Goal: Task Accomplishment & Management: Complete application form

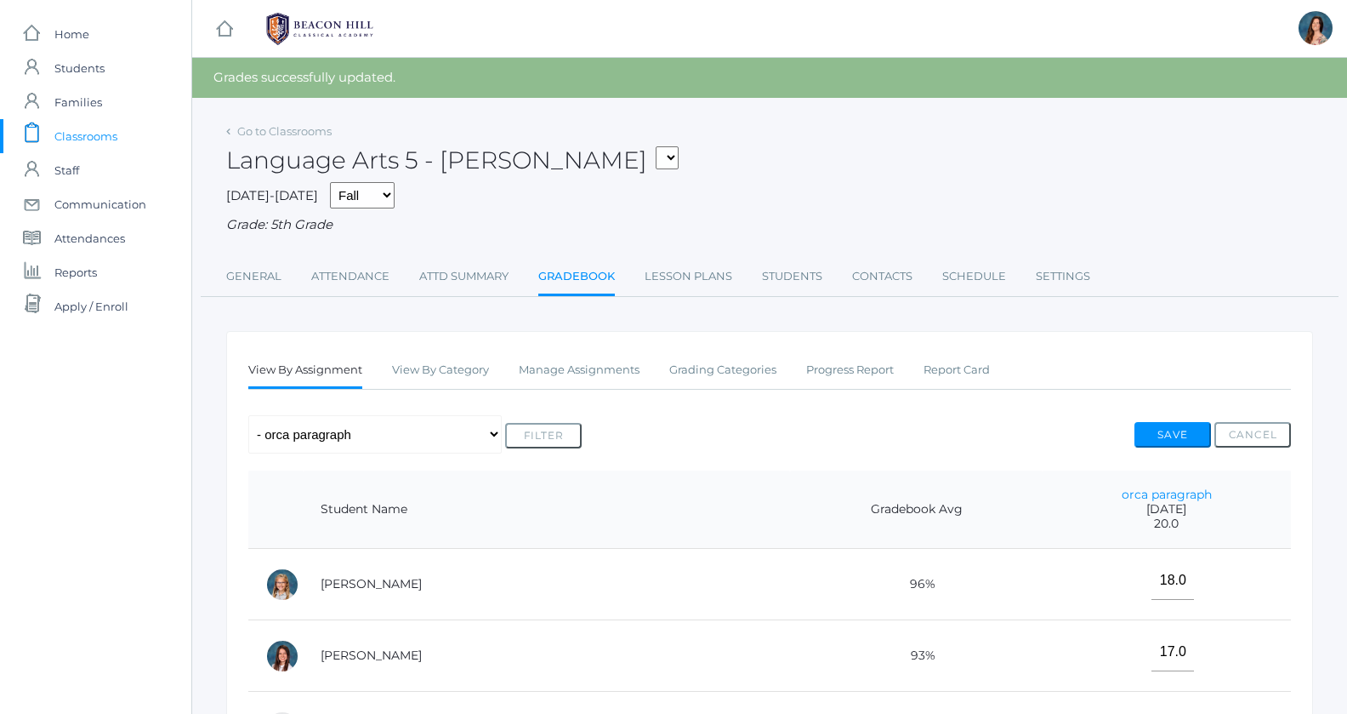
click at [656, 146] on select "05ART - Art 5 [PERSON_NAME] 05CITIZEN - Citizenship and Stewardship 5 [PERSON_N…" at bounding box center [667, 157] width 23 height 23
select select "1966"
click option "05SOCS - Social Studies 5 [PERSON_NAME]" at bounding box center [0, 0] width 0 height 0
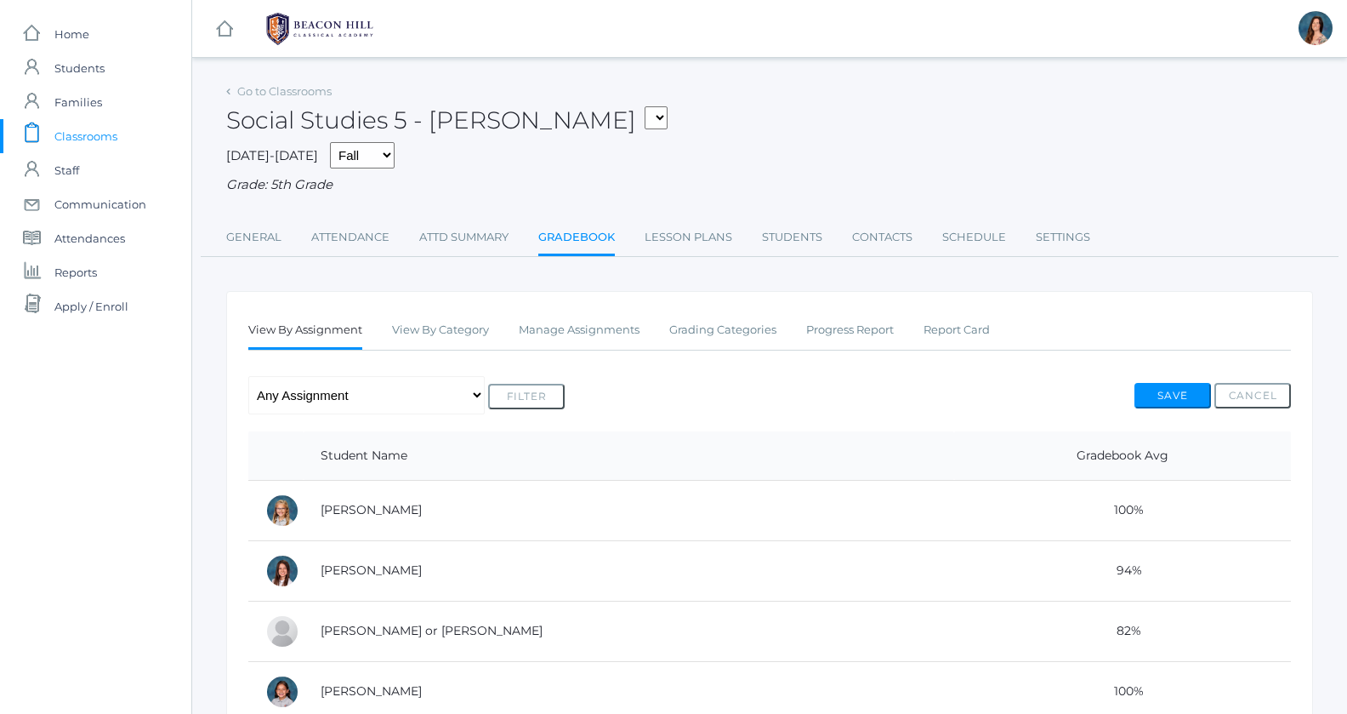
click at [586, 235] on link "Gradebook" at bounding box center [576, 238] width 77 height 37
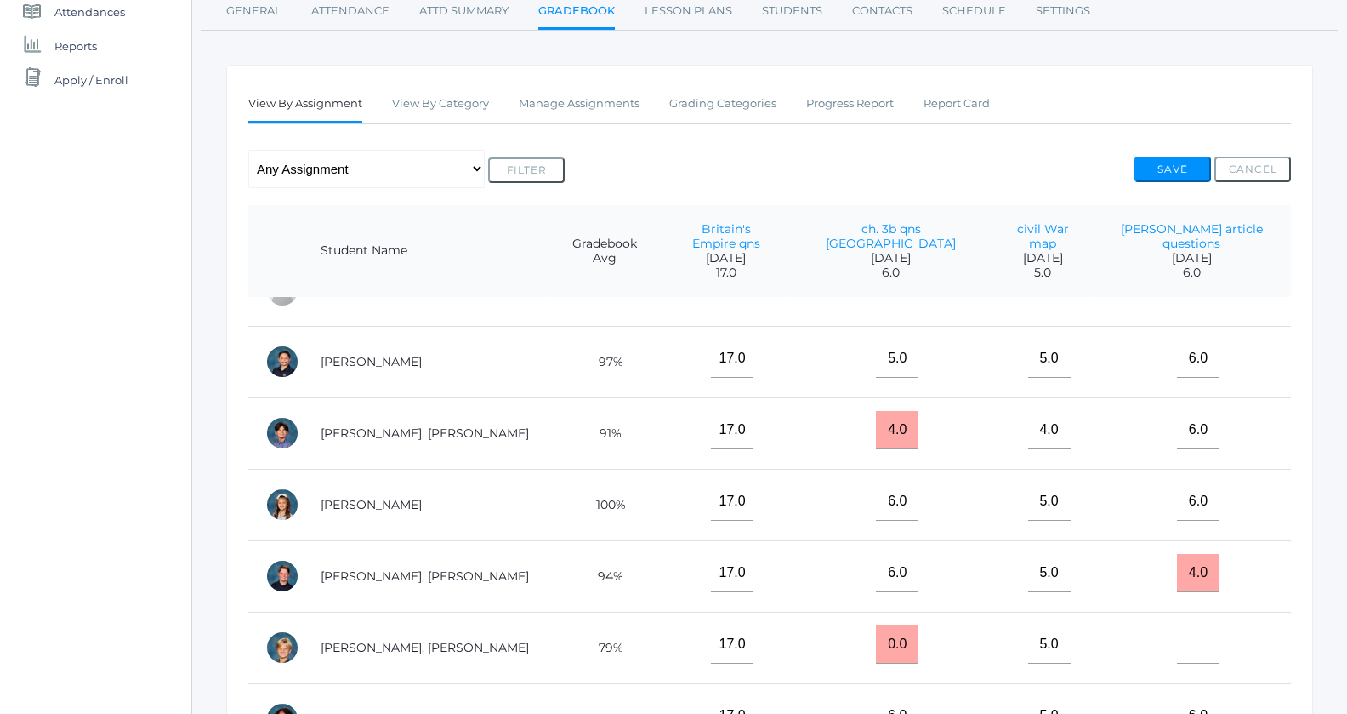
scroll to position [818, 0]
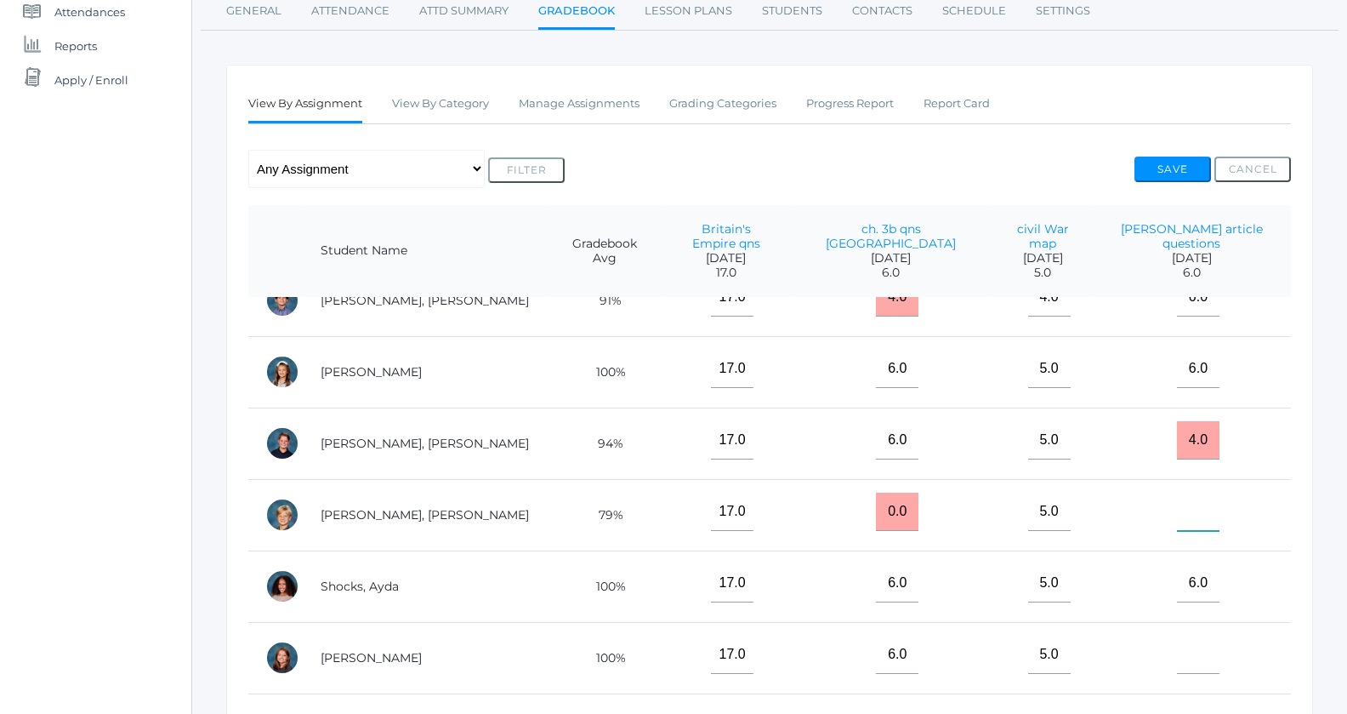
click at [1177, 495] on input"] "text" at bounding box center [1198, 511] width 43 height 38
type input"] "4"
click at [1169, 172] on button "Save" at bounding box center [1173, 170] width 77 height 26
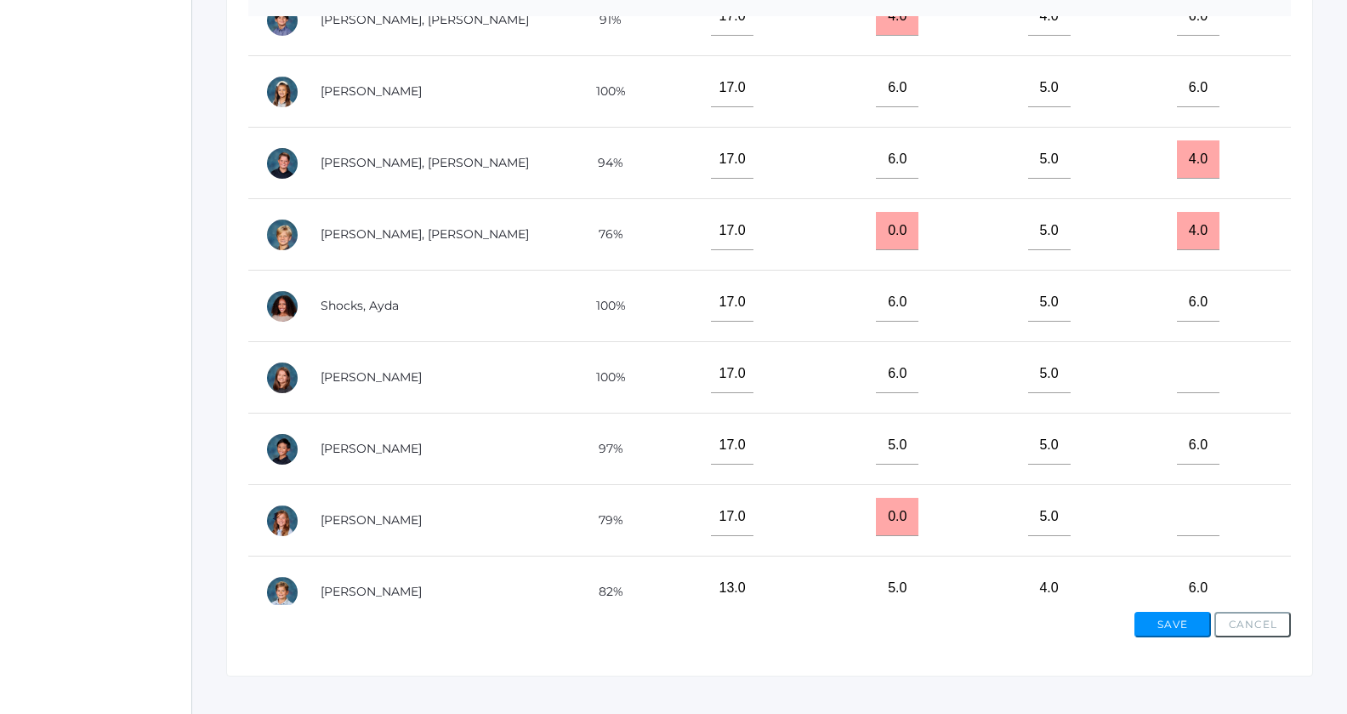
scroll to position [559, 0]
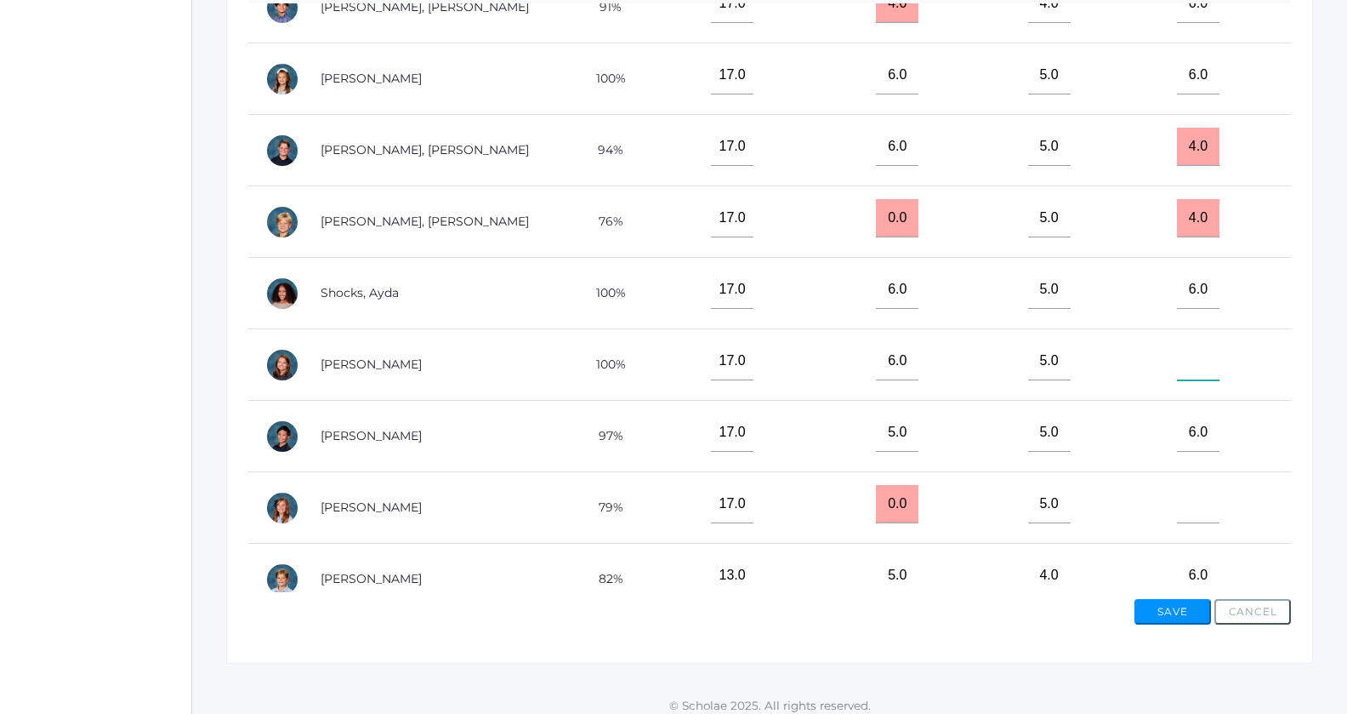
click at [1177, 342] on input"] "text" at bounding box center [1198, 361] width 43 height 38
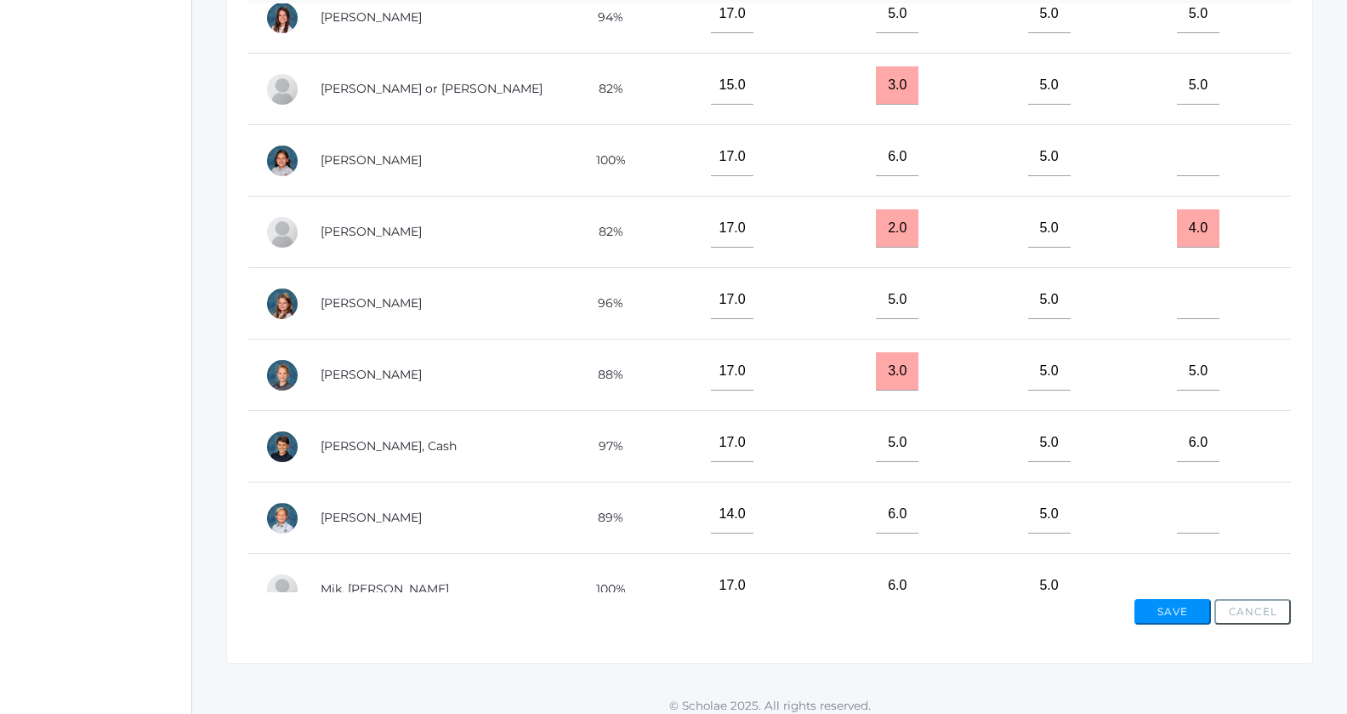
scroll to position [88, 0]
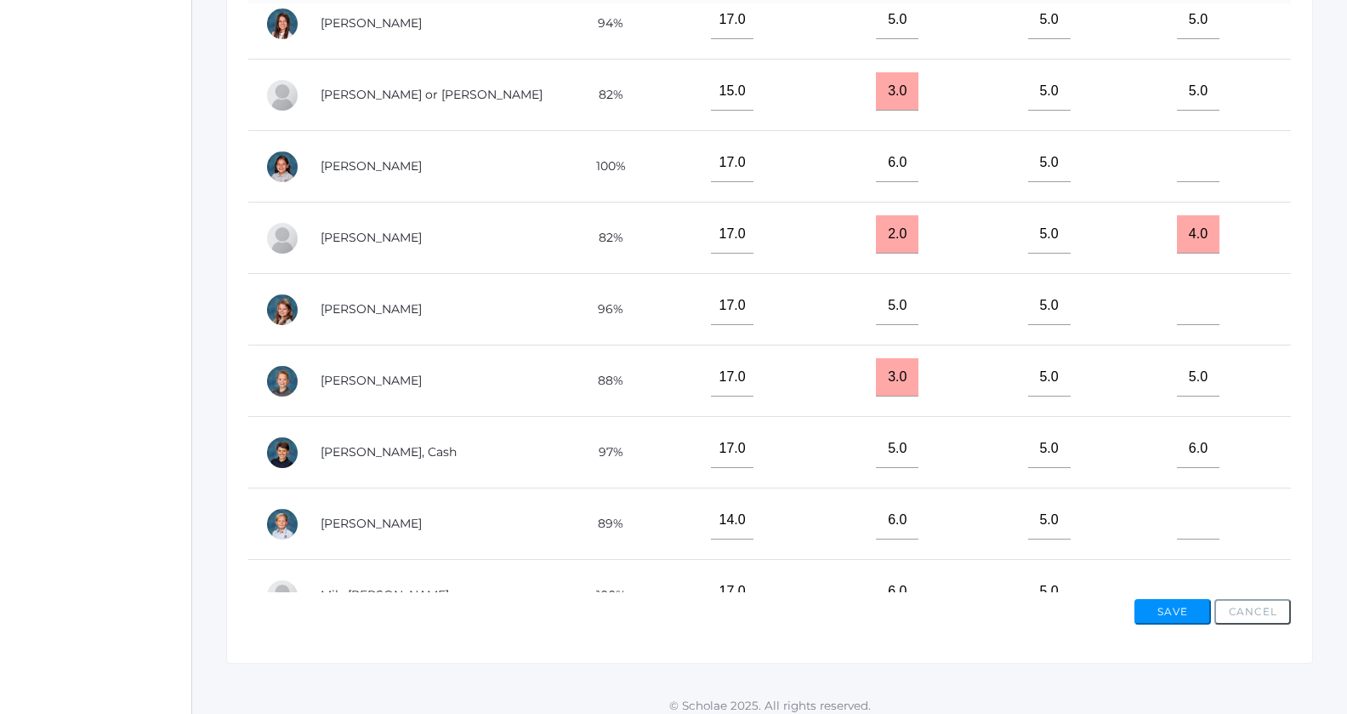
type input"] "6"
click at [1177, 153] on input"] "text" at bounding box center [1198, 163] width 43 height 38
type input"] "5"
click at [1177, 572] on input"] "text" at bounding box center [1198, 591] width 43 height 38
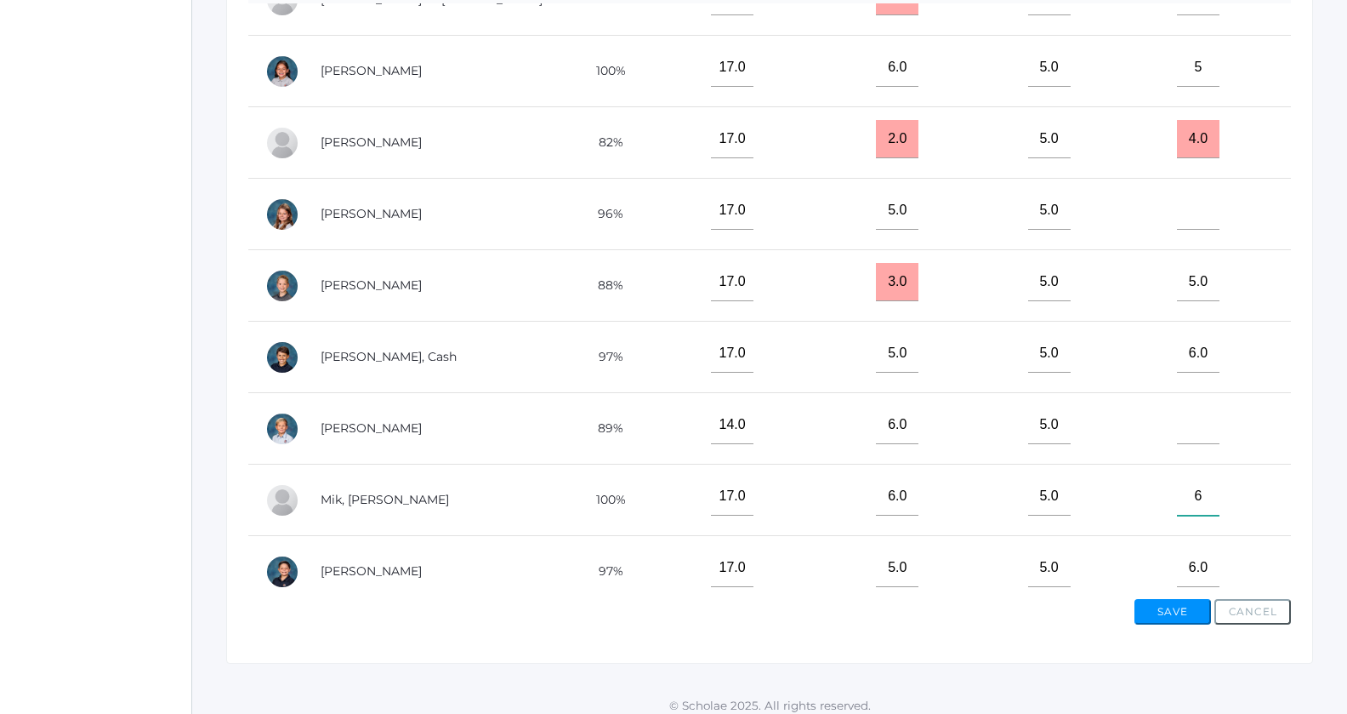
scroll to position [179, 0]
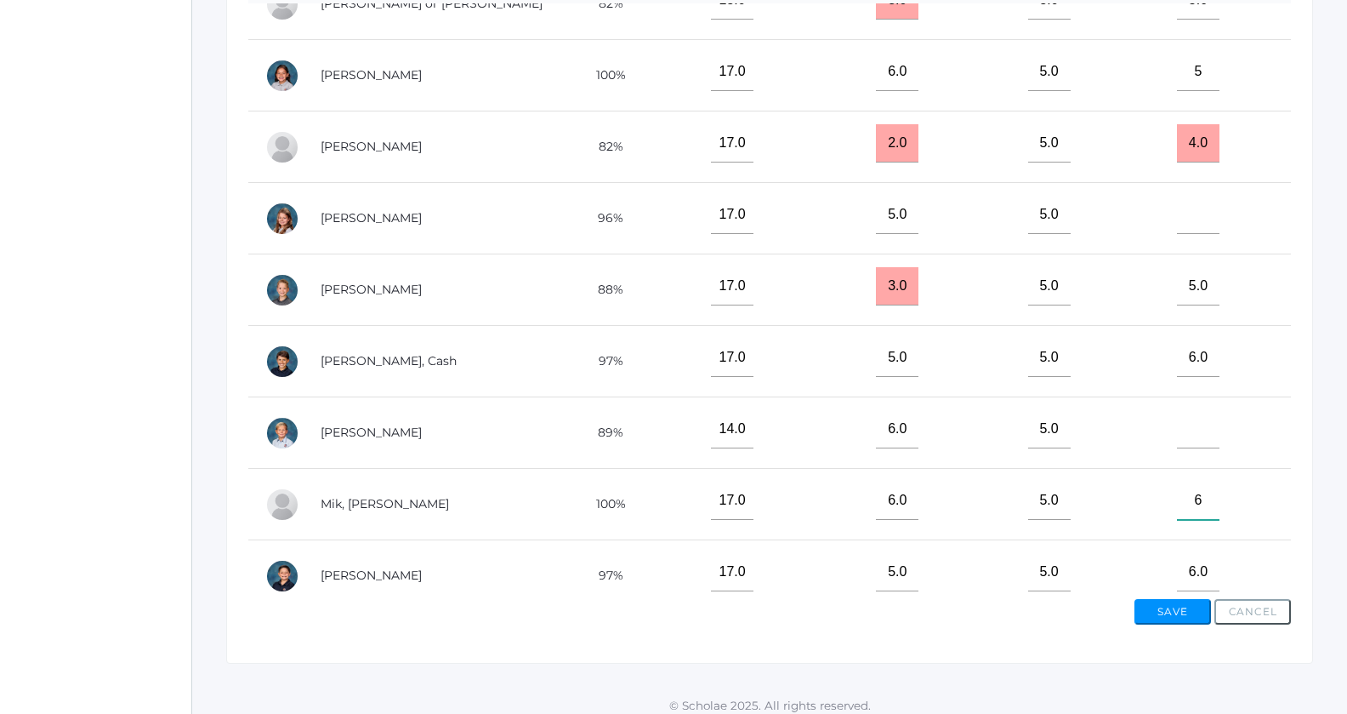
type input"] "6"
click at [1177, 207] on input"] "text" at bounding box center [1198, 215] width 43 height 38
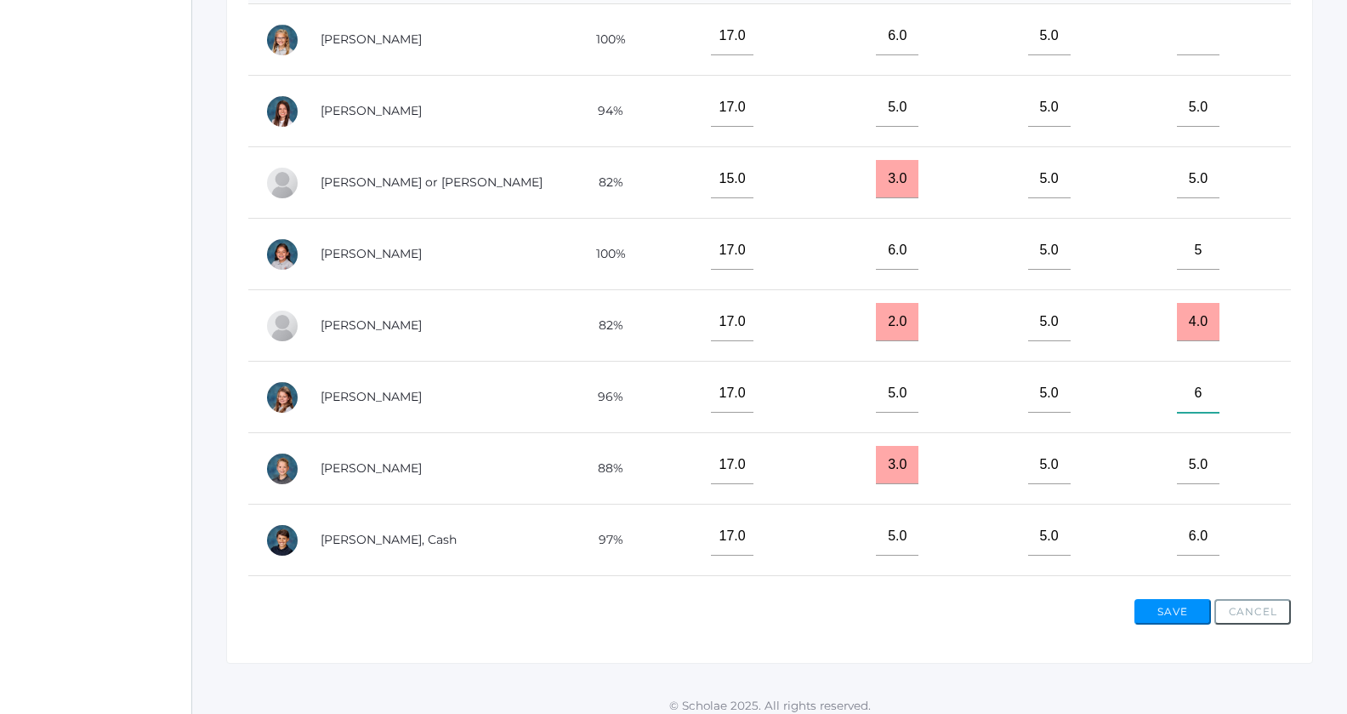
type input"] "6"
click at [1177, 37] on input"] "text" at bounding box center [1198, 36] width 43 height 38
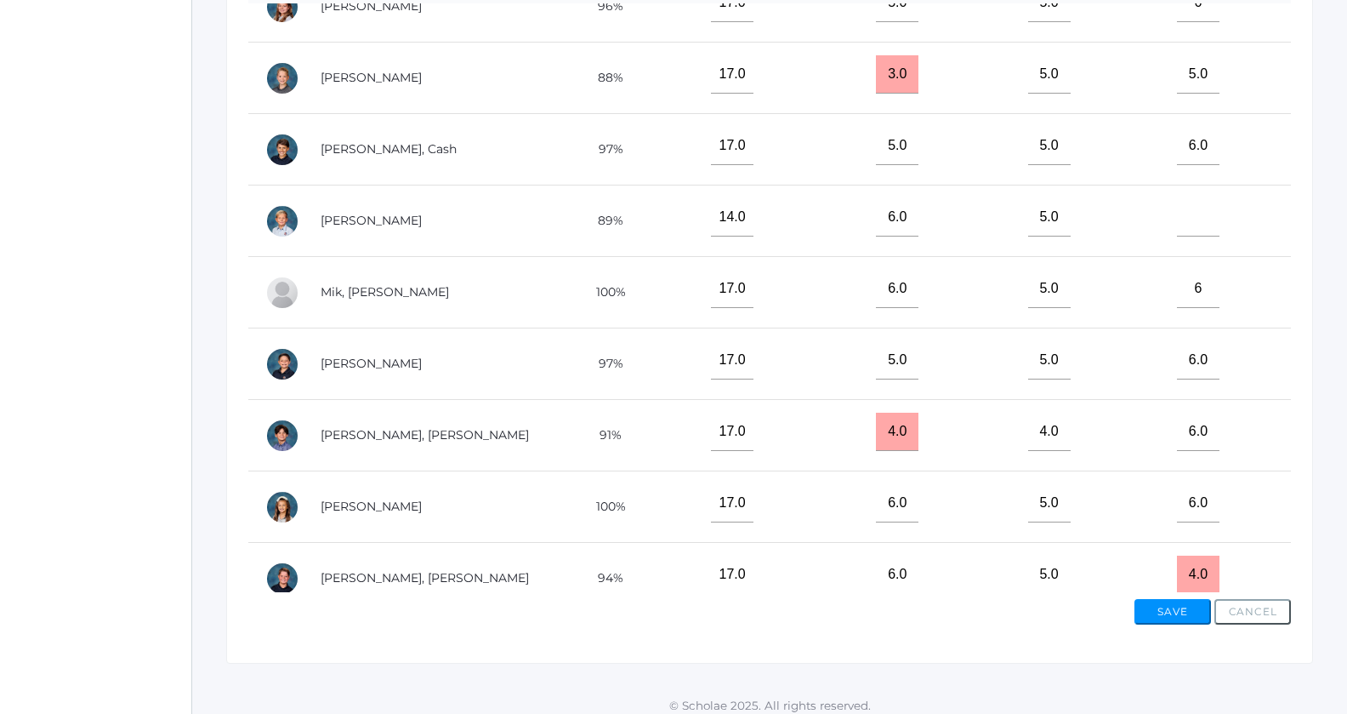
scroll to position [394, 0]
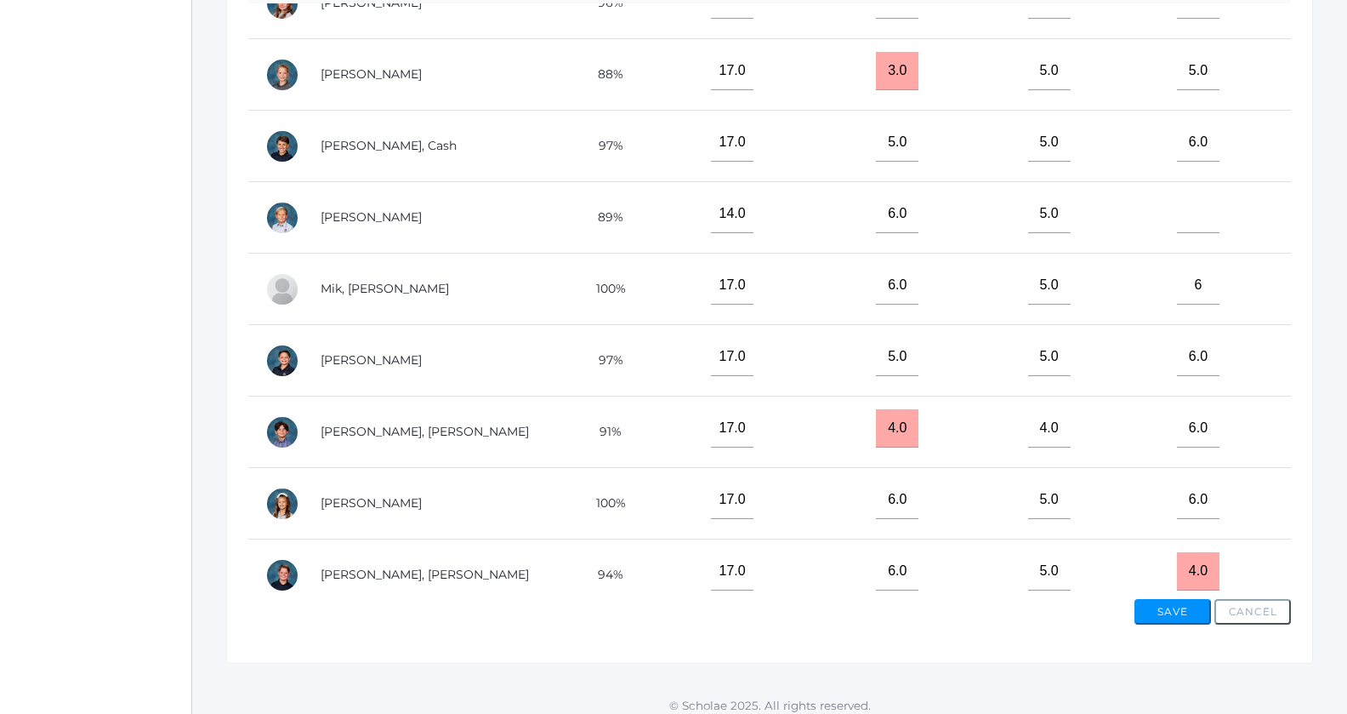
type input"] "6"
click at [1177, 195] on input"] "text" at bounding box center [1198, 214] width 43 height 38
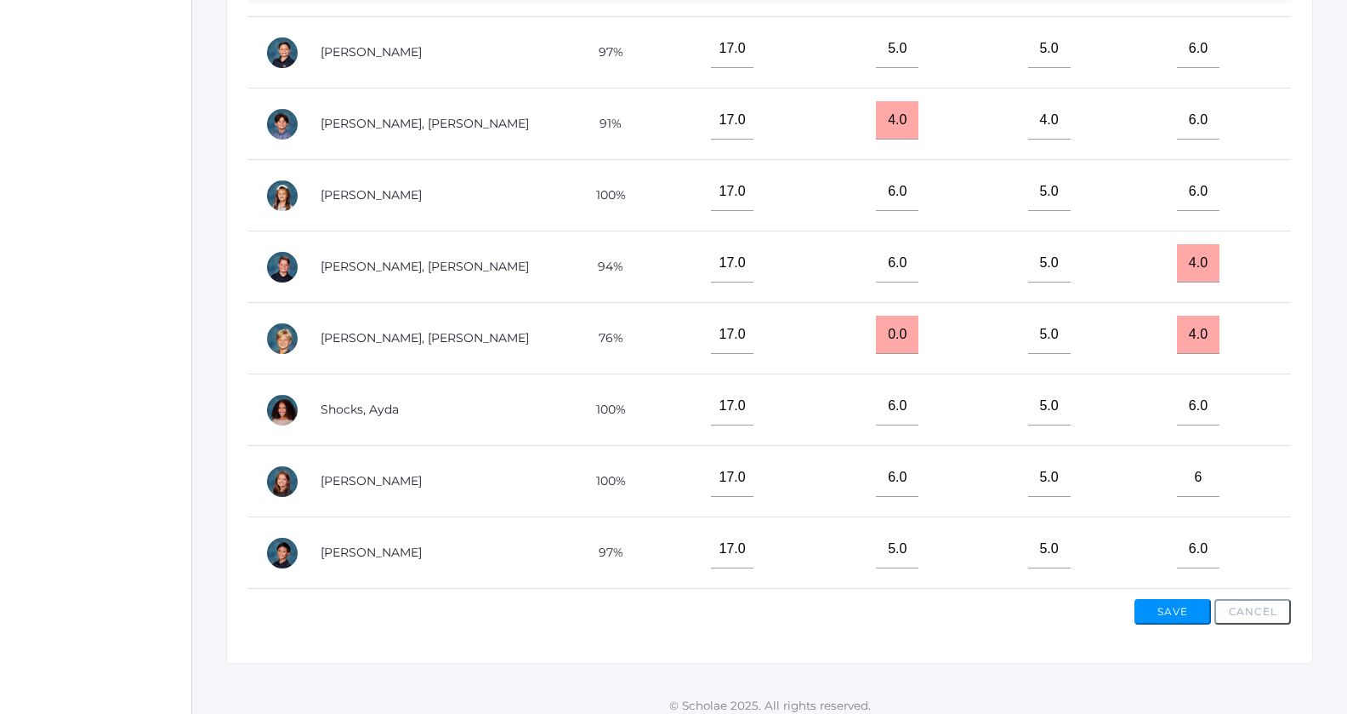
scroll to position [818, 0]
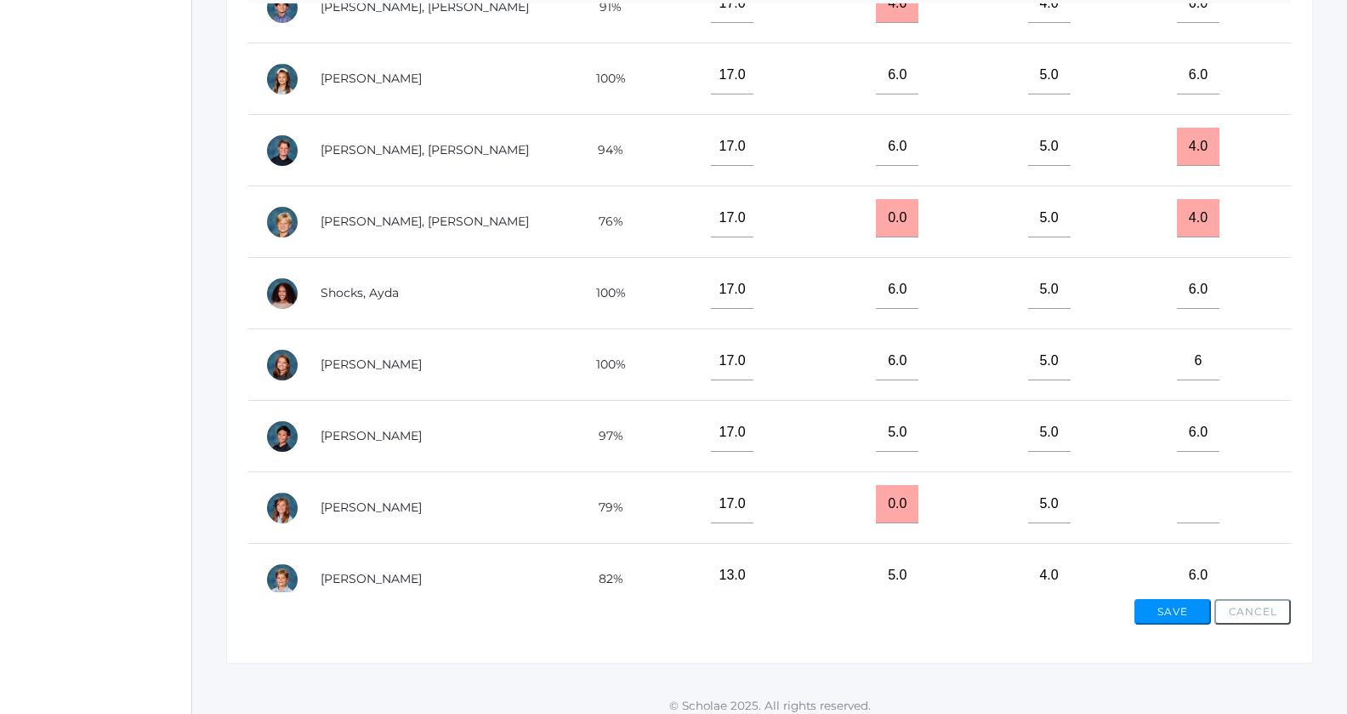
type input"] "5"
click at [1177, 494] on input"] "text" at bounding box center [1198, 504] width 43 height 38
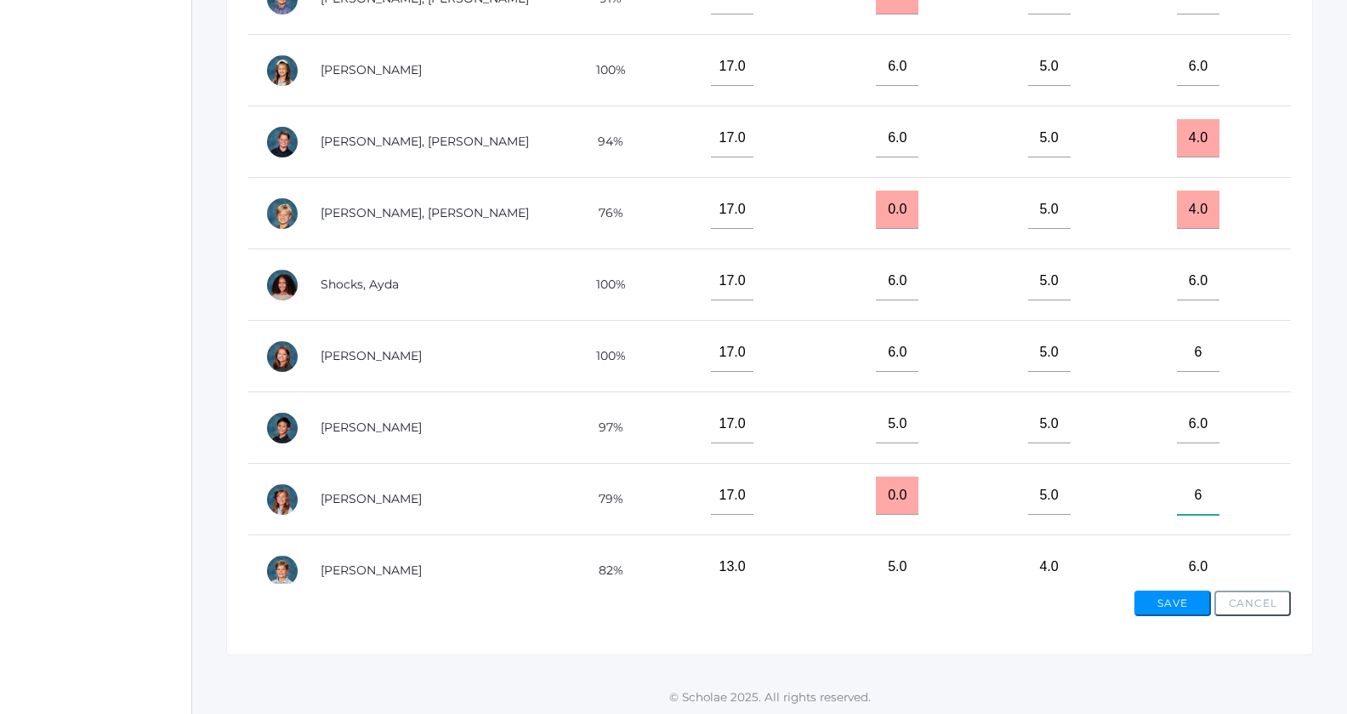
type input"] "6"
click at [1157, 604] on button "Save" at bounding box center [1173, 603] width 77 height 26
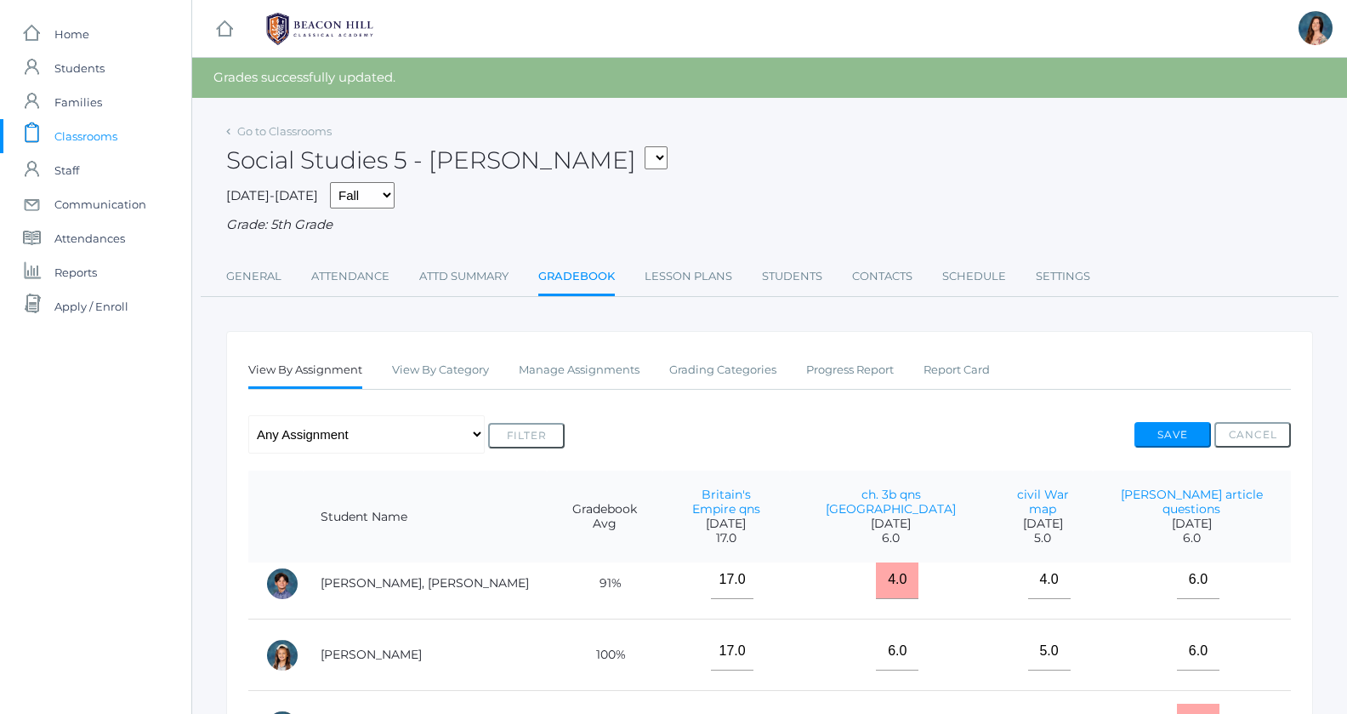
scroll to position [818, 0]
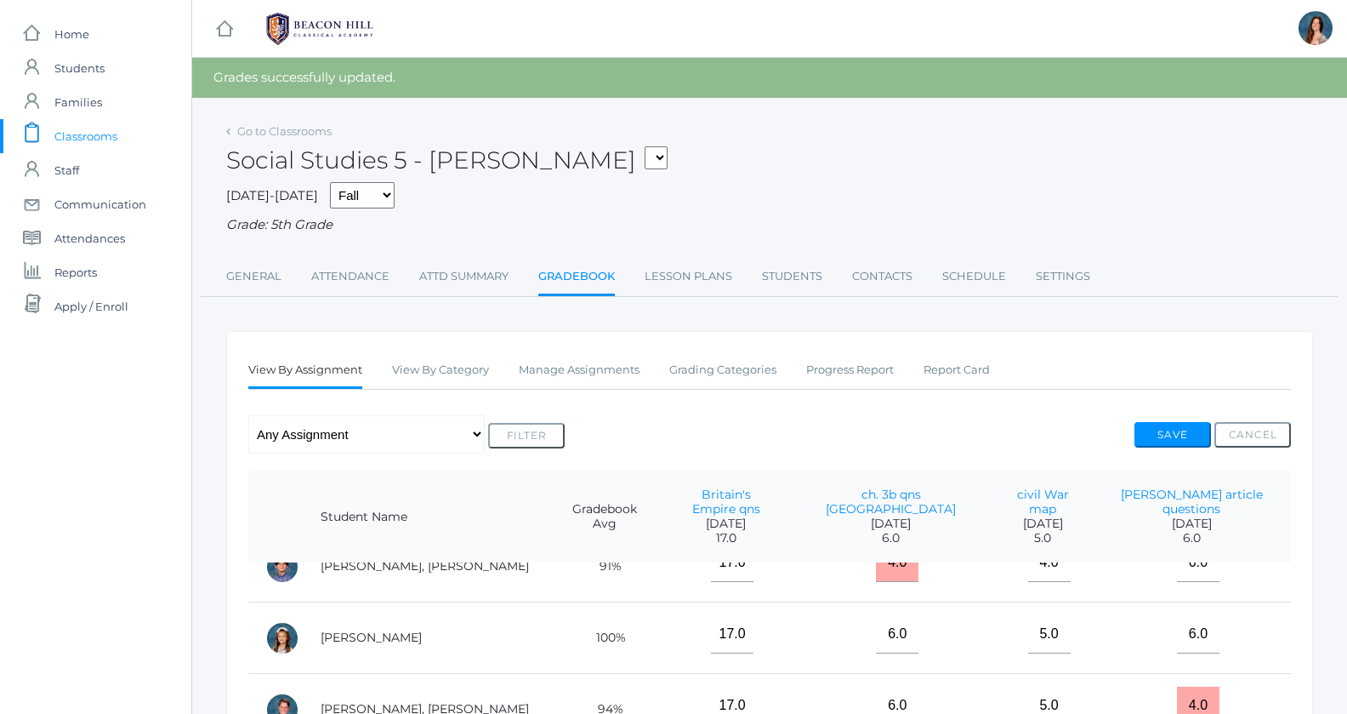
click at [1167, 602] on td "6.0" at bounding box center [1192, 637] width 198 height 71
select select "1967"
click option "05LA - Language Arts 5 [PERSON_NAME]" at bounding box center [0, 0] width 0 height 0
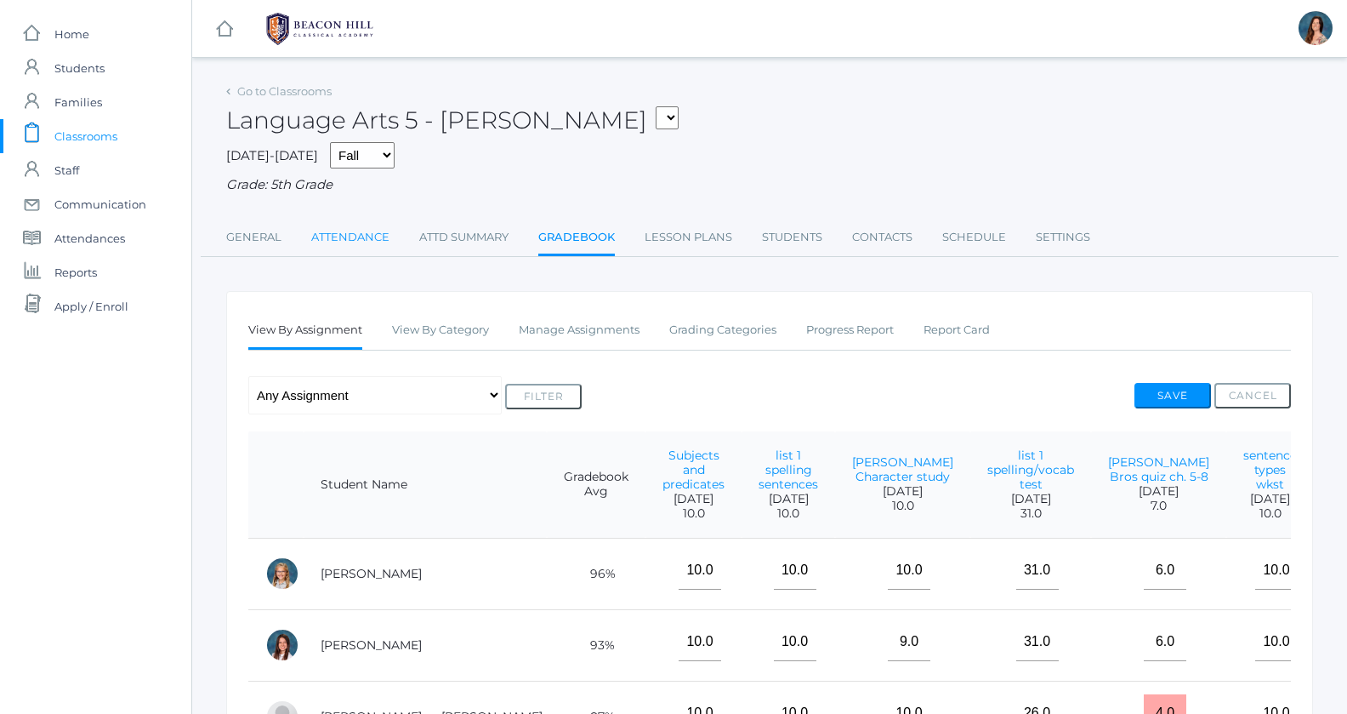
click at [356, 230] on link "Attendance" at bounding box center [350, 237] width 78 height 34
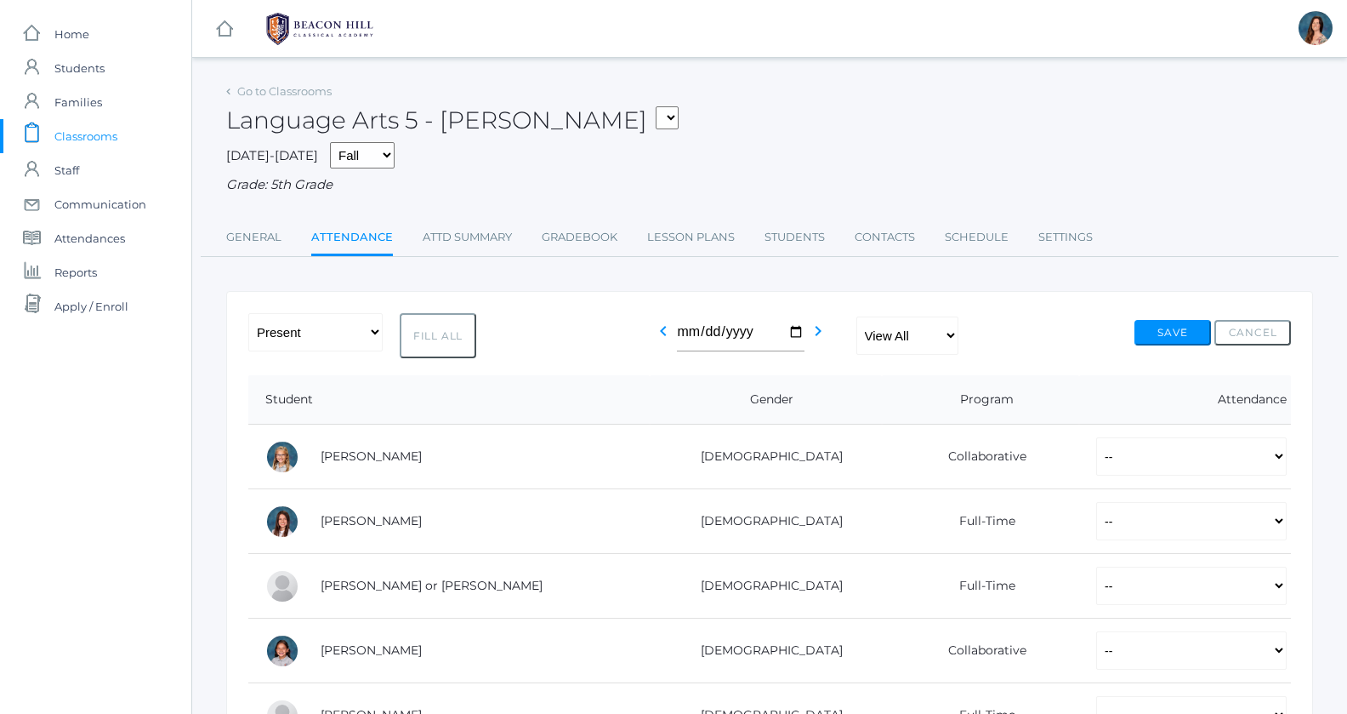
drag, startPoint x: 366, startPoint y: 230, endPoint x: 384, endPoint y: 242, distance: 22.6
click at [384, 242] on link "Attendance" at bounding box center [352, 238] width 82 height 37
click at [435, 336] on button "Fill All" at bounding box center [438, 335] width 77 height 45
select select "P"
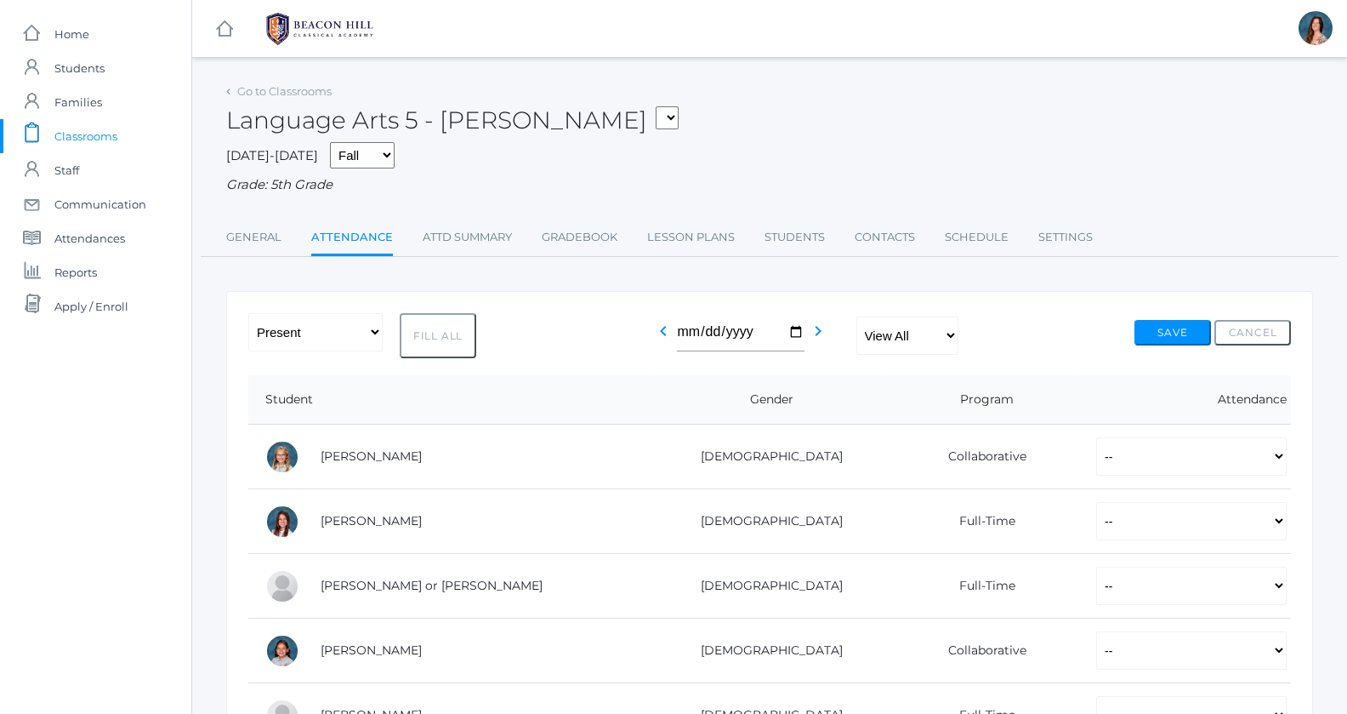
select select "P"
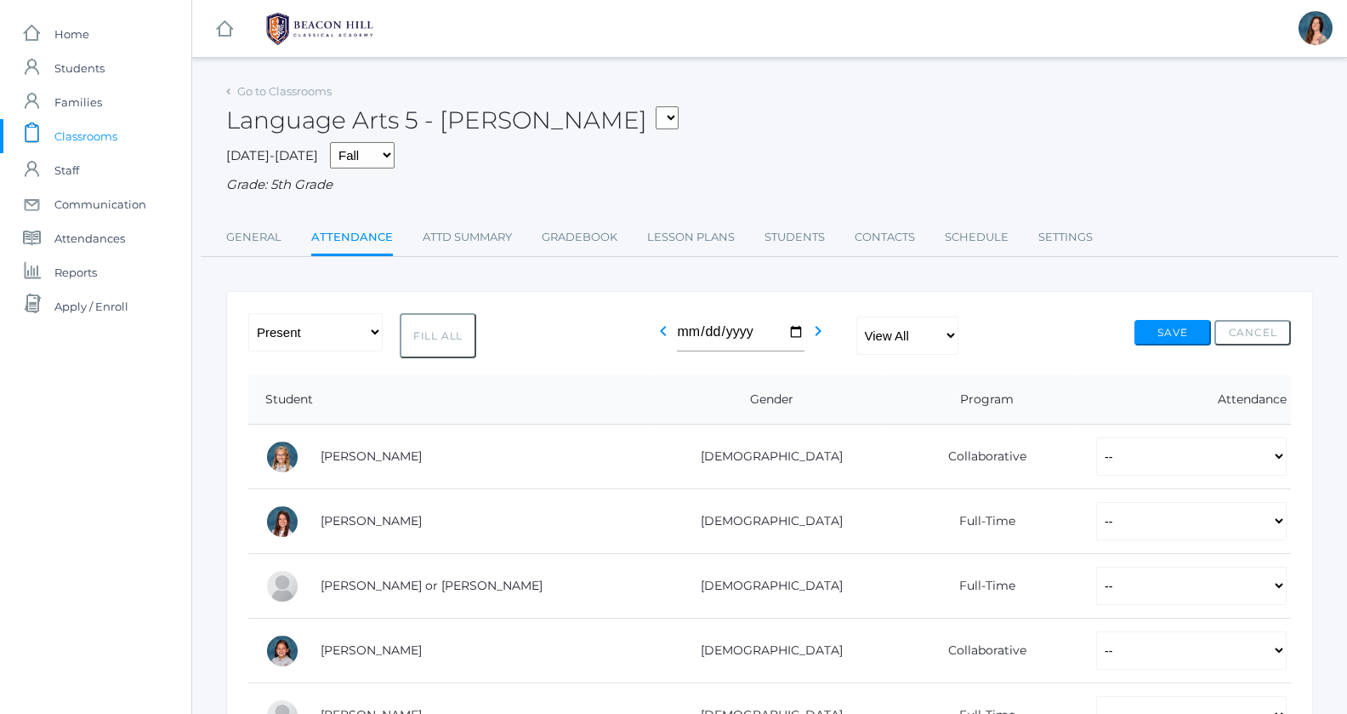
select select "P"
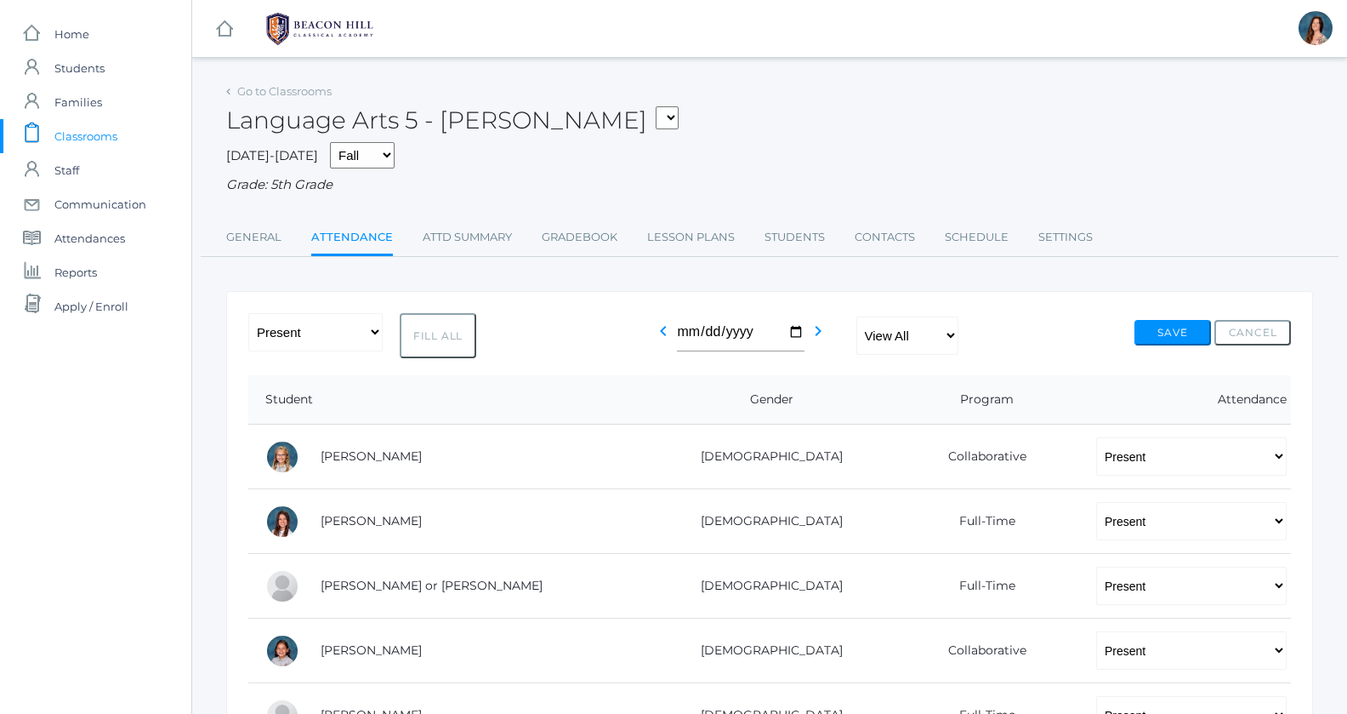
select select "P"
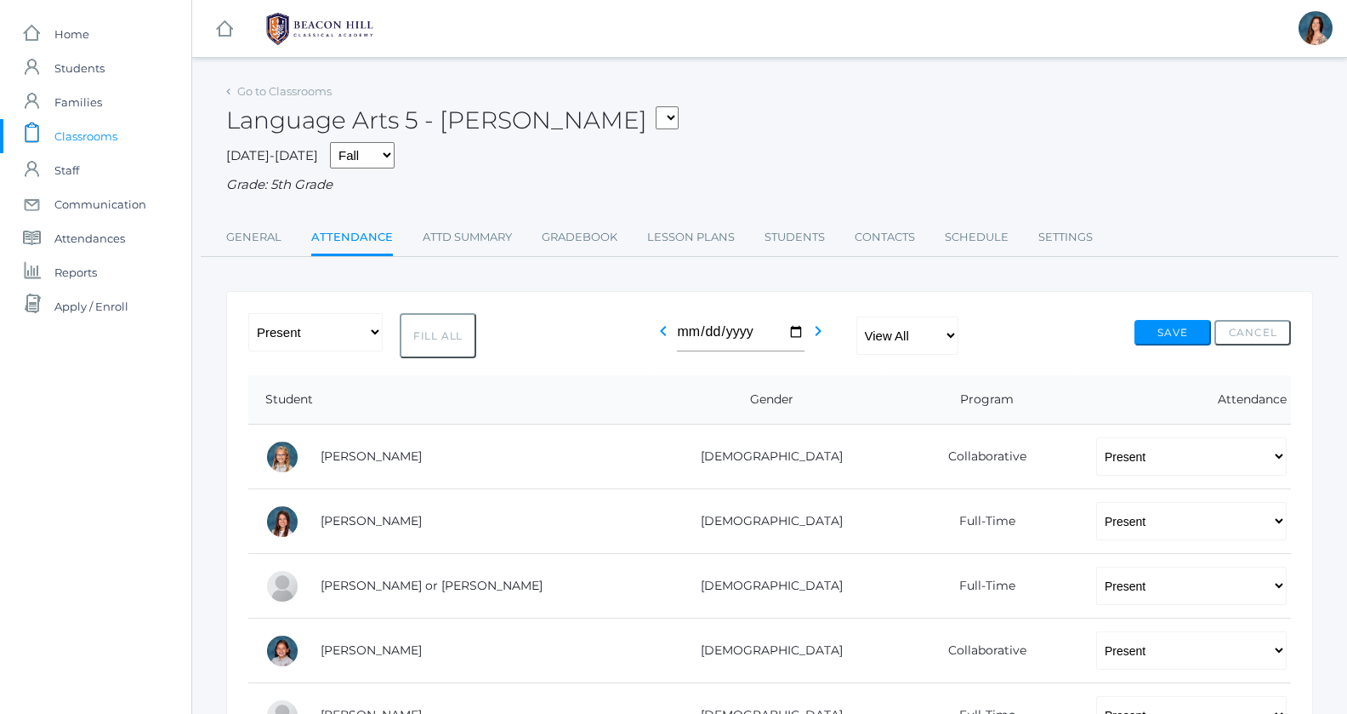
select select "P"
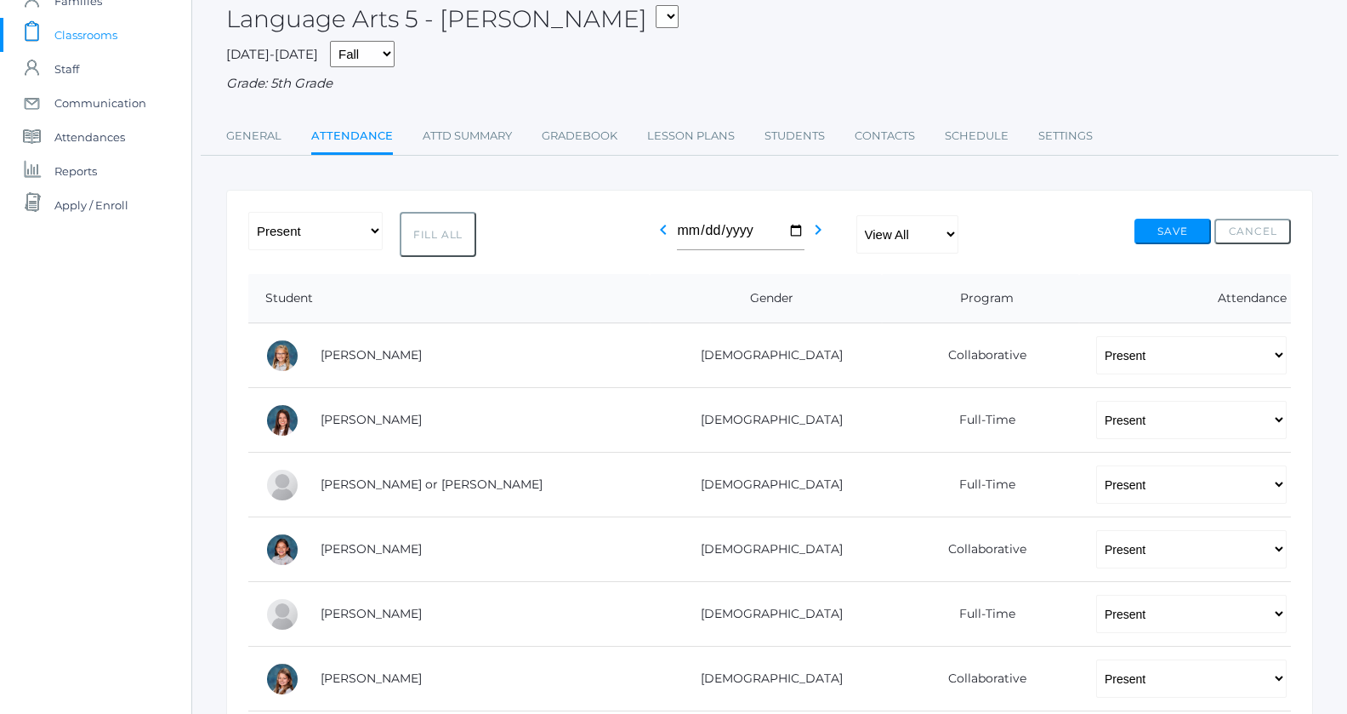
scroll to position [105, 0]
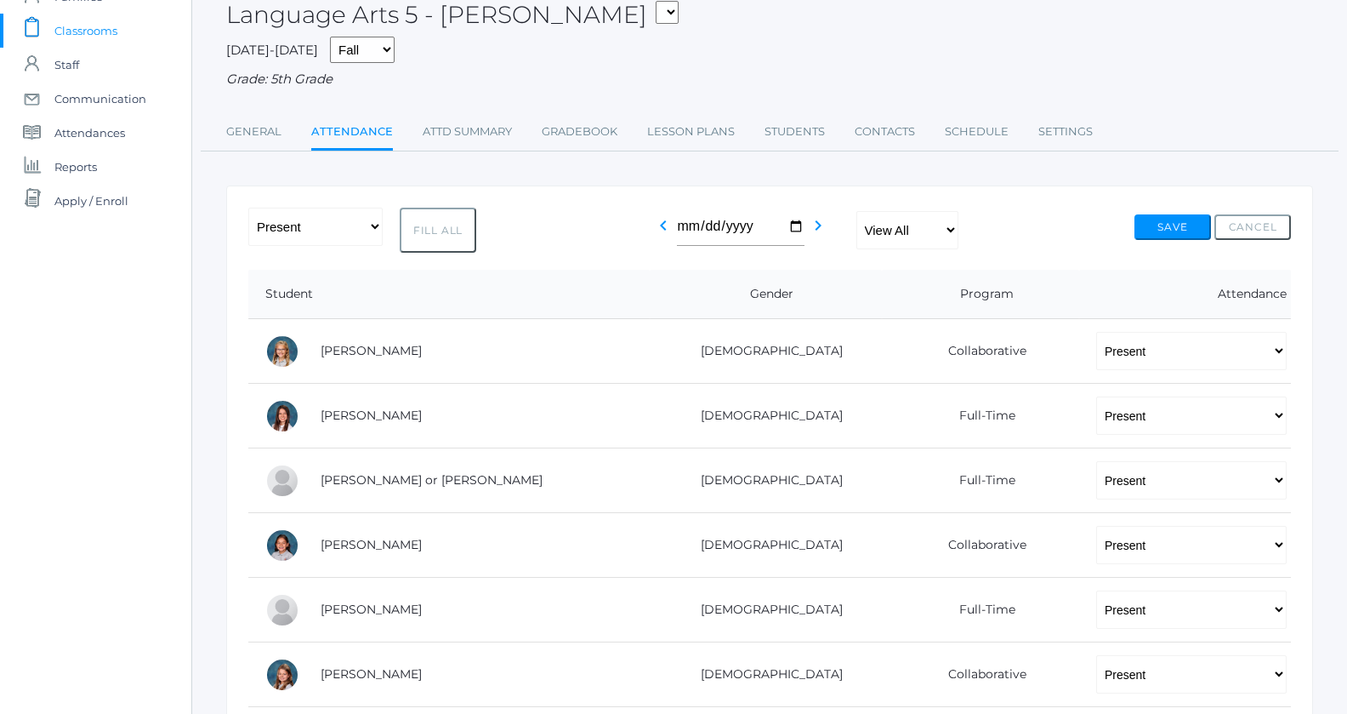
drag, startPoint x: 645, startPoint y: 73, endPoint x: 631, endPoint y: 102, distance: 32.0
click at [631, 102] on div "Go to Classrooms Language Arts 5 - Salazar 05ART - Art 5 Salazar 05CITIZEN - Ci…" at bounding box center [769, 63] width 1087 height 178
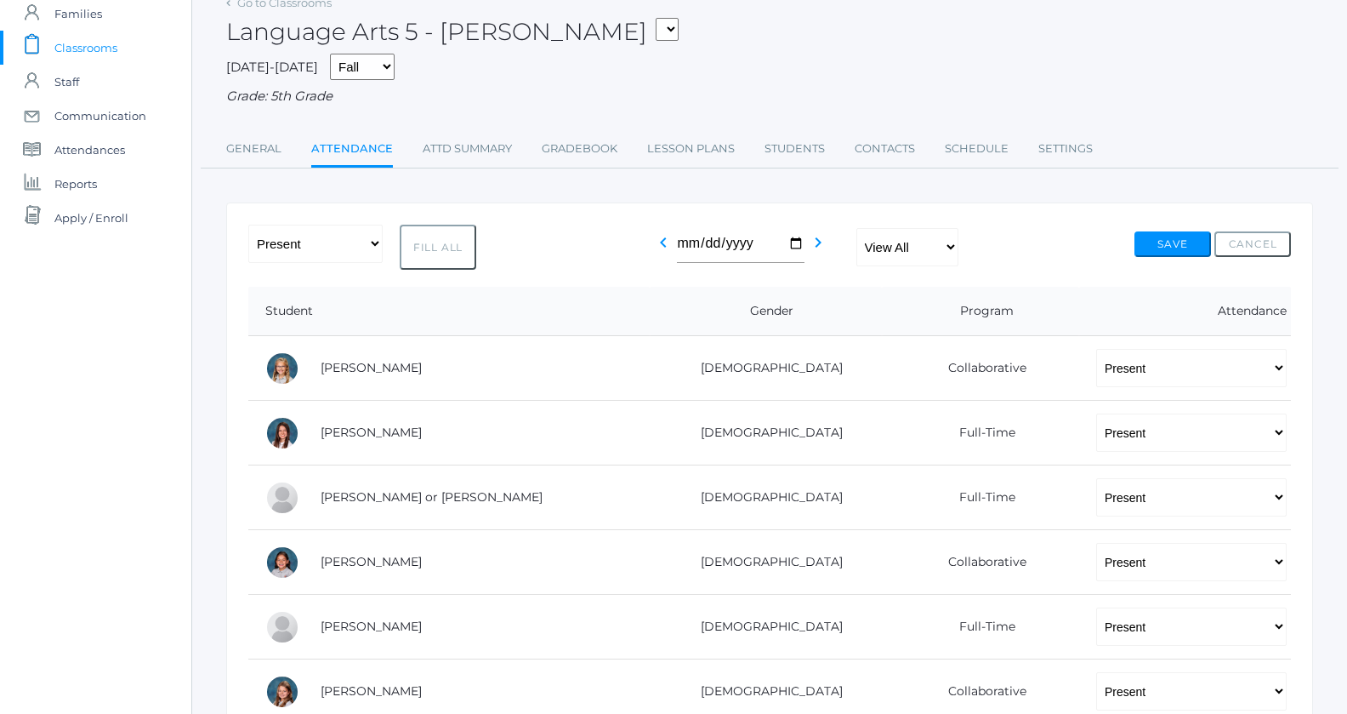
scroll to position [132, 0]
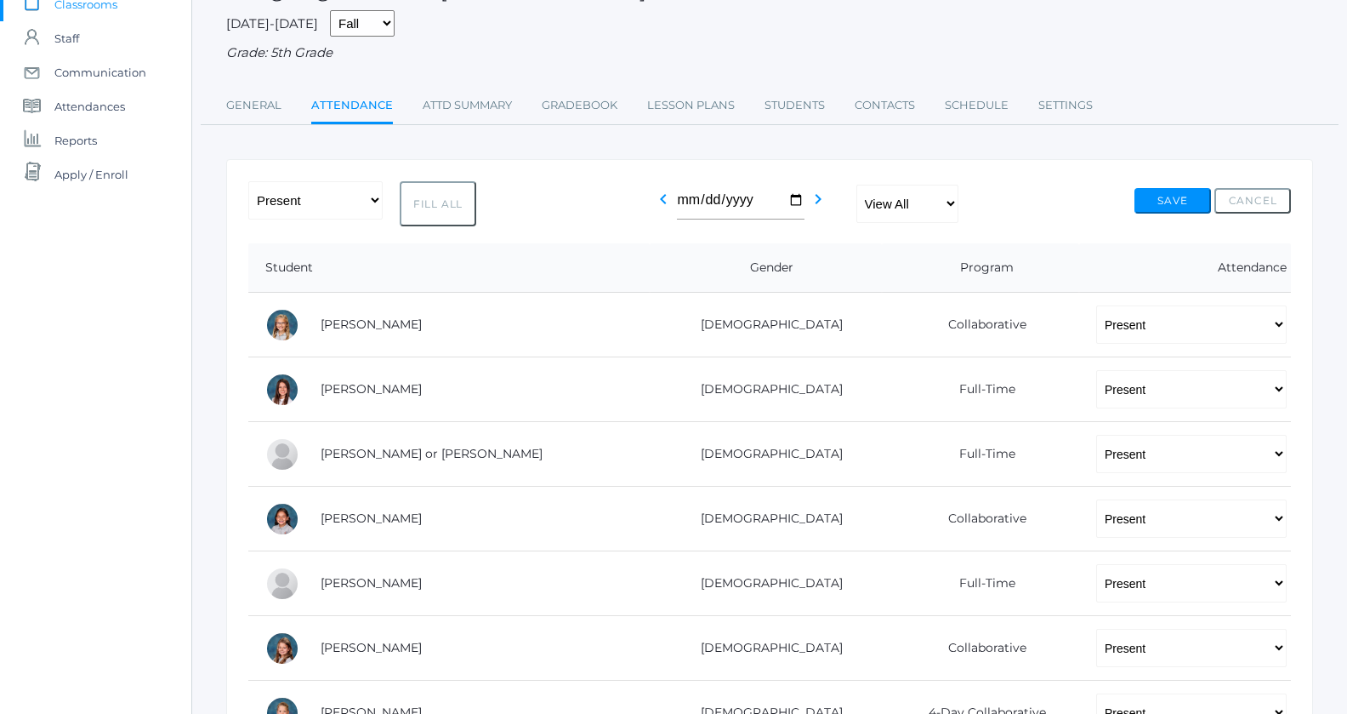
drag, startPoint x: 613, startPoint y: 152, endPoint x: 607, endPoint y: 201, distance: 48.8
select select "TU"
click option "Tardy Unexcused" at bounding box center [0, 0] width 0 height 0
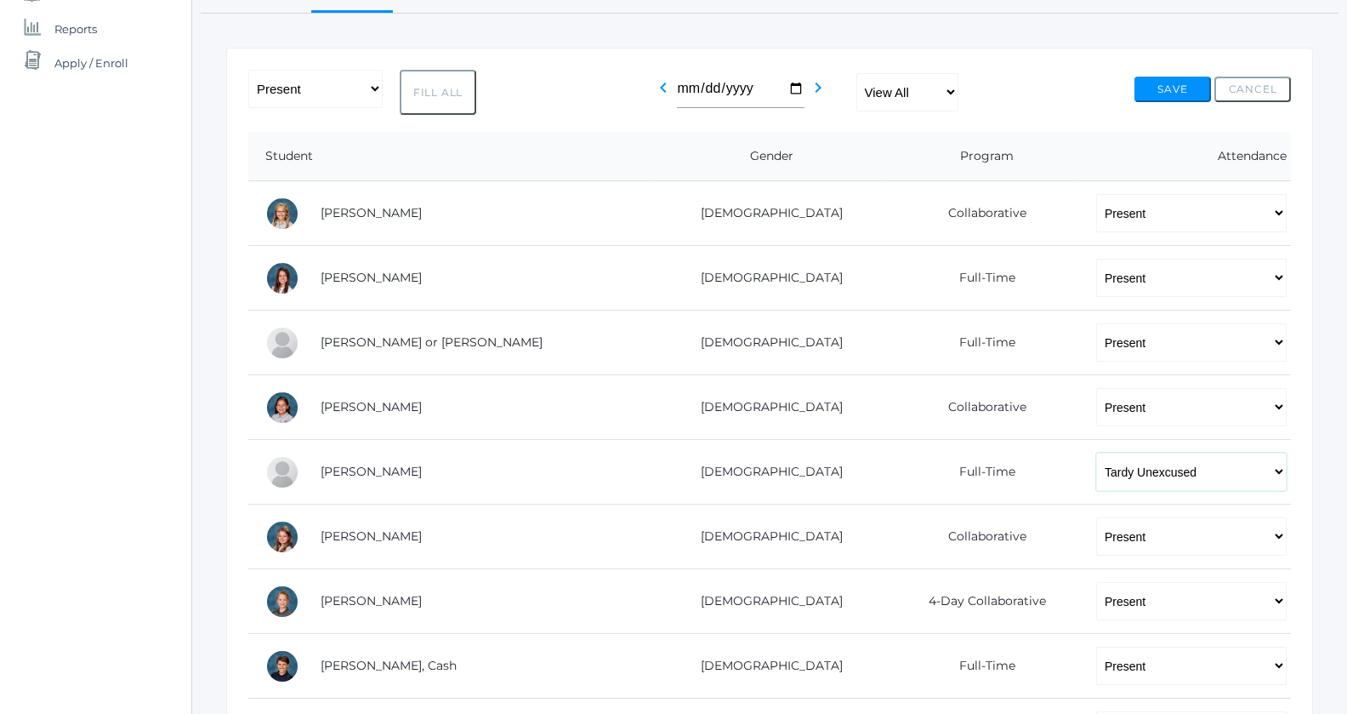
scroll to position [245, 0]
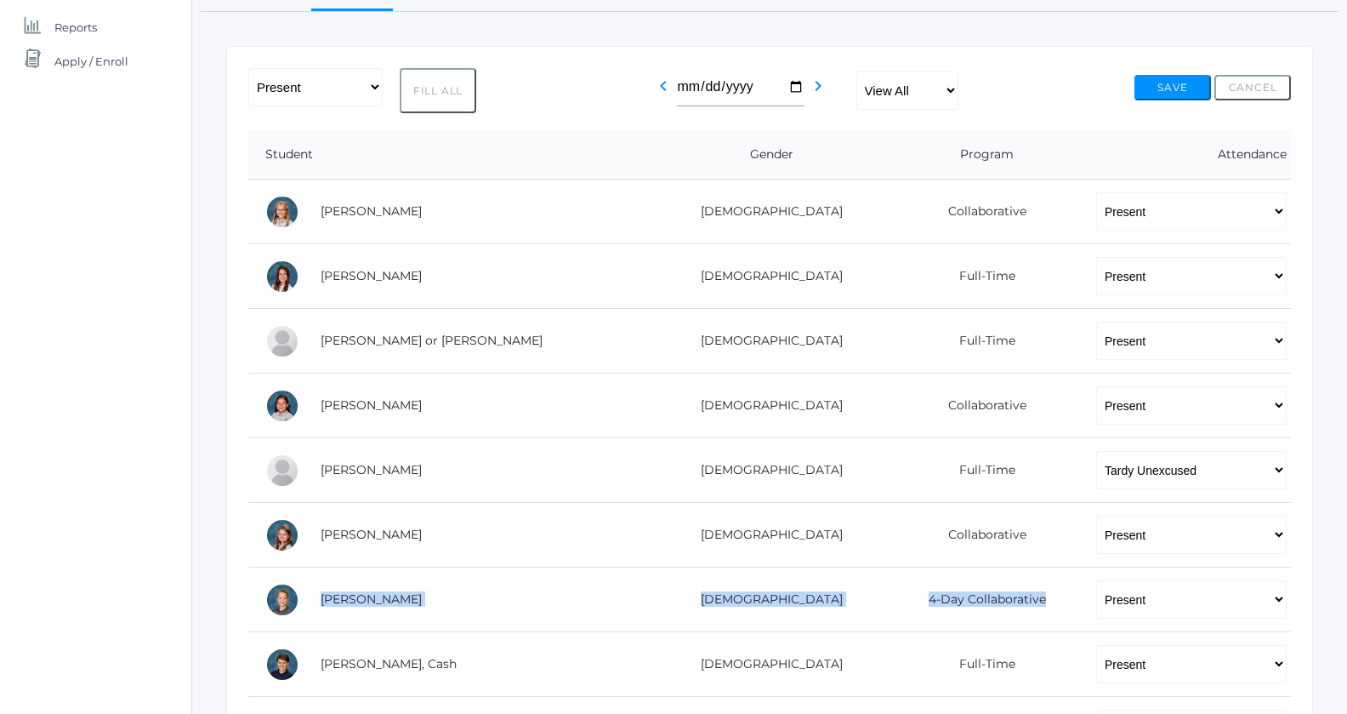
drag, startPoint x: 1279, startPoint y: 499, endPoint x: 1279, endPoint y: 593, distance: 93.6
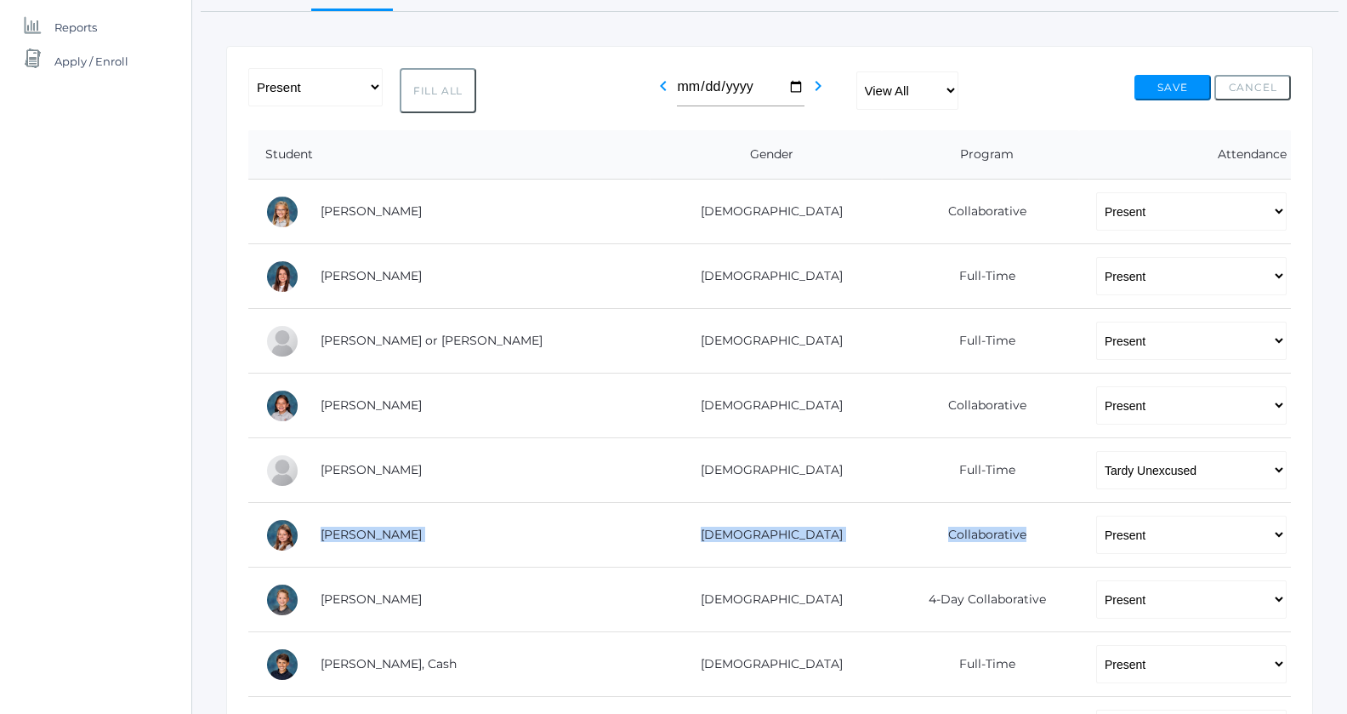
drag, startPoint x: 1315, startPoint y: 483, endPoint x: 1315, endPoint y: 557, distance: 74.0
click at [1315, 557] on div "Go to Classrooms Language Arts 5 - Salazar 05ART - Art 5 Salazar 05CITIZEN - Ci…" at bounding box center [769, 689] width 1155 height 1710
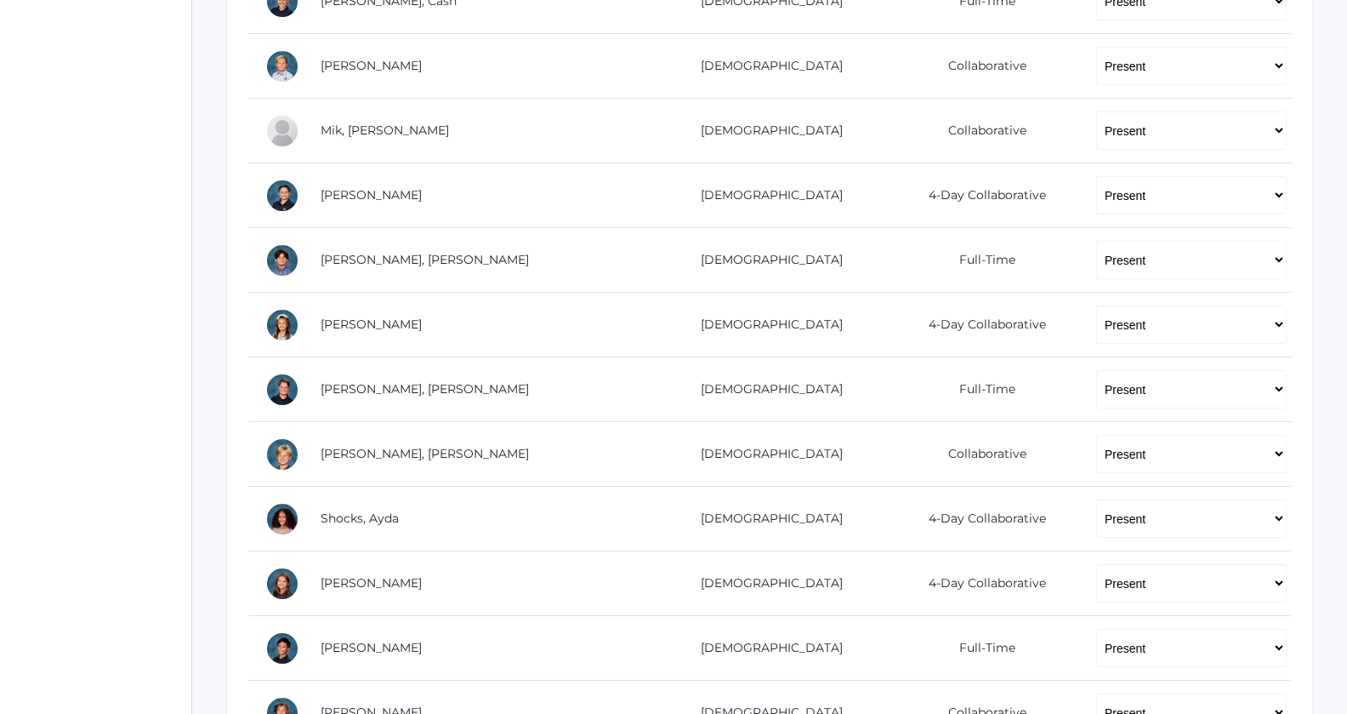
scroll to position [910, 0]
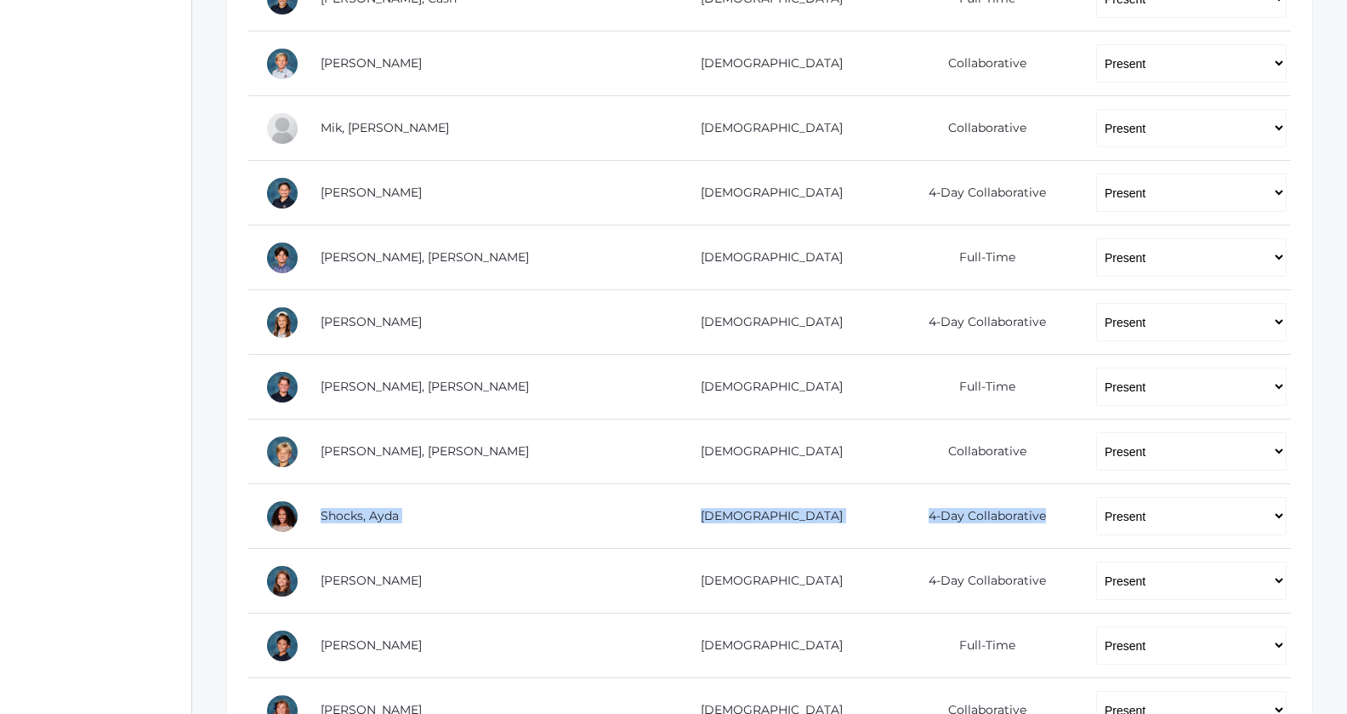
drag, startPoint x: 1183, startPoint y: 476, endPoint x: 1270, endPoint y: 463, distance: 87.8
click at [1270, 463] on tbody "Albanese, Paige Female Collaborative -- Present Present-At-Home Tardy Excused T…" at bounding box center [769, 160] width 1043 height 1293
select select "AE"
click option "Absent Excused" at bounding box center [0, 0] width 0 height 0
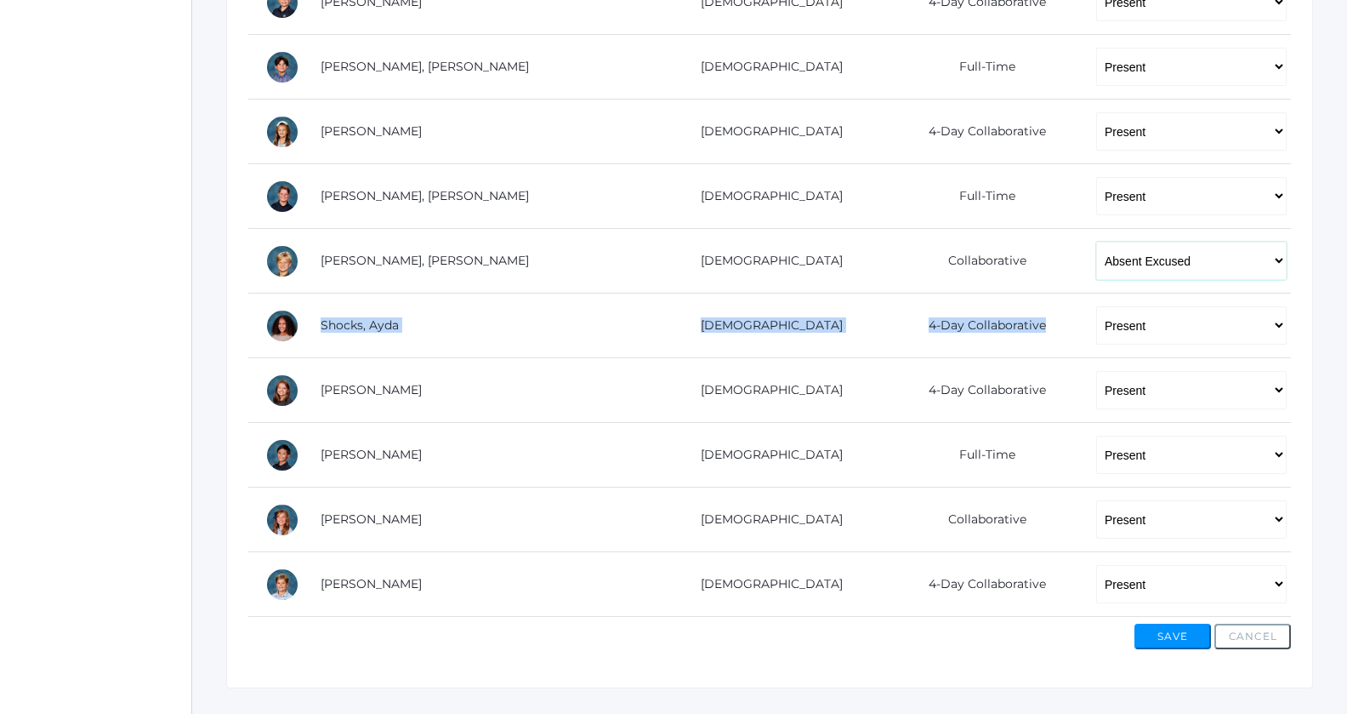
scroll to position [1126, 0]
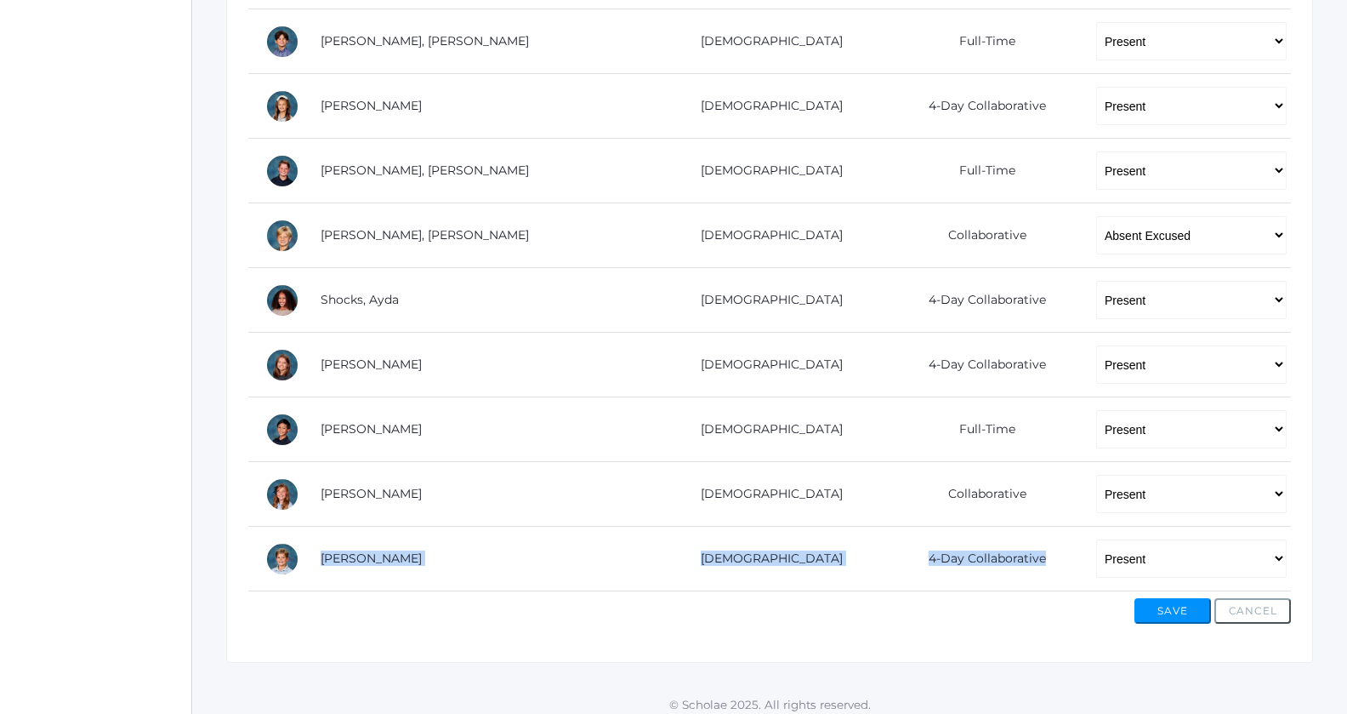
drag, startPoint x: 1306, startPoint y: 529, endPoint x: 1282, endPoint y: 490, distance: 45.8
select select "AU"
click option "Absent Unexcused" at bounding box center [0, 0] width 0 height 0
click at [1171, 600] on button "Save" at bounding box center [1173, 611] width 77 height 26
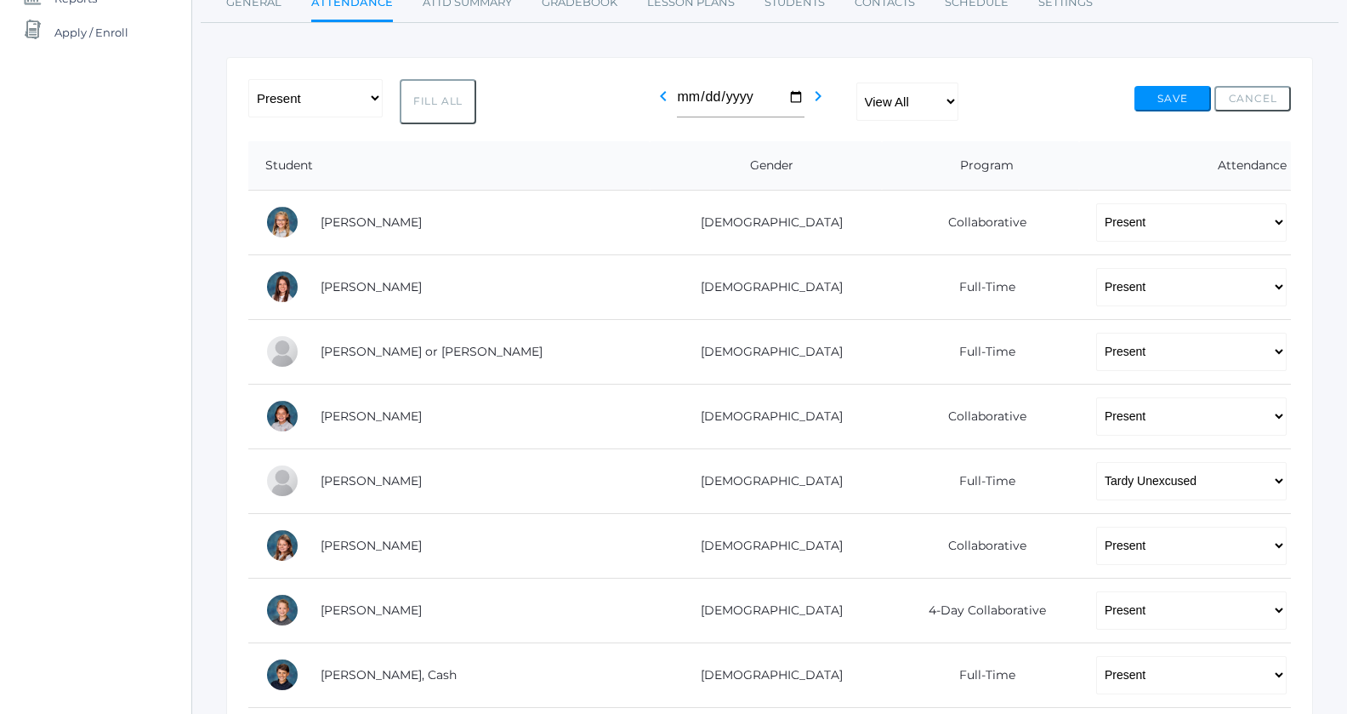
scroll to position [277, 0]
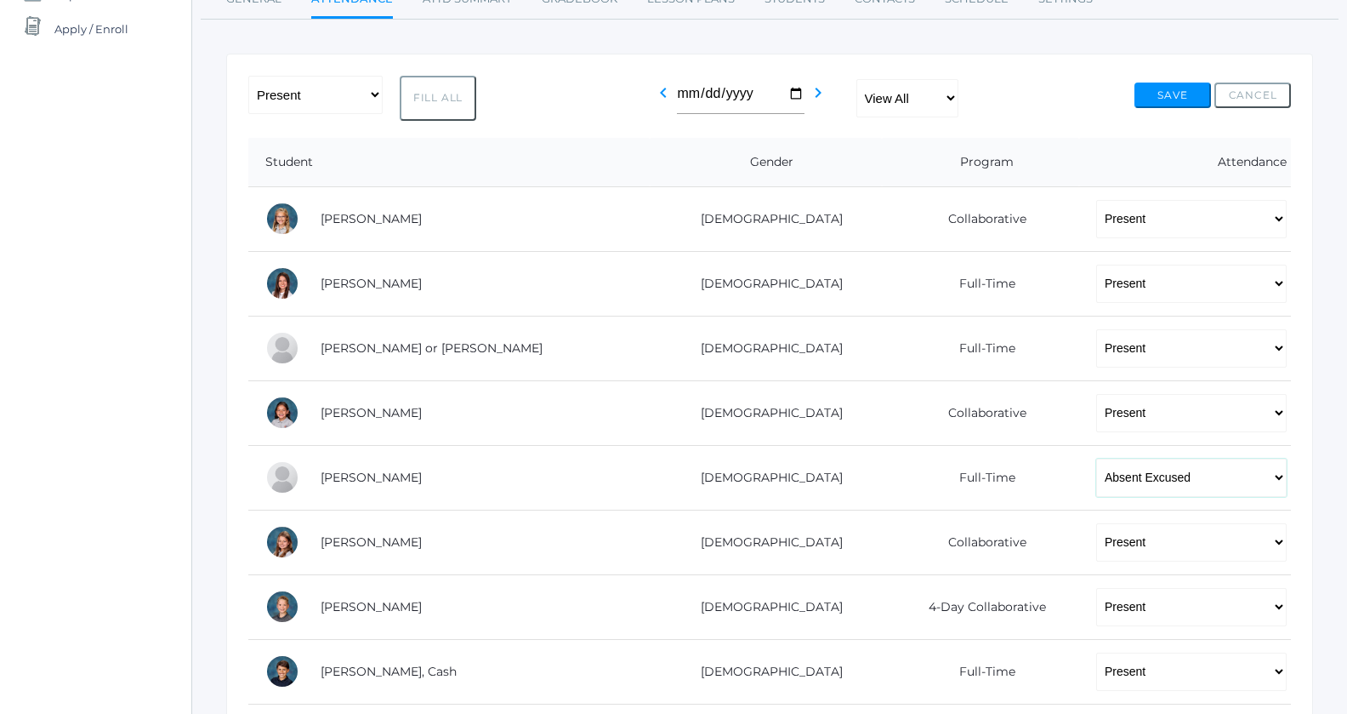
click option "Absent Excused" at bounding box center [0, 0] width 0 height 0
select select "AU"
click option "Absent Unexcused" at bounding box center [0, 0] width 0 height 0
drag, startPoint x: 1328, startPoint y: 236, endPoint x: 1328, endPoint y: 151, distance: 85.1
click at [1328, 151] on div "Go to Classrooms Language Arts 5 - [PERSON_NAME] 05ART - Art 5 [PERSON_NAME] 05…" at bounding box center [769, 697] width 1155 height 1710
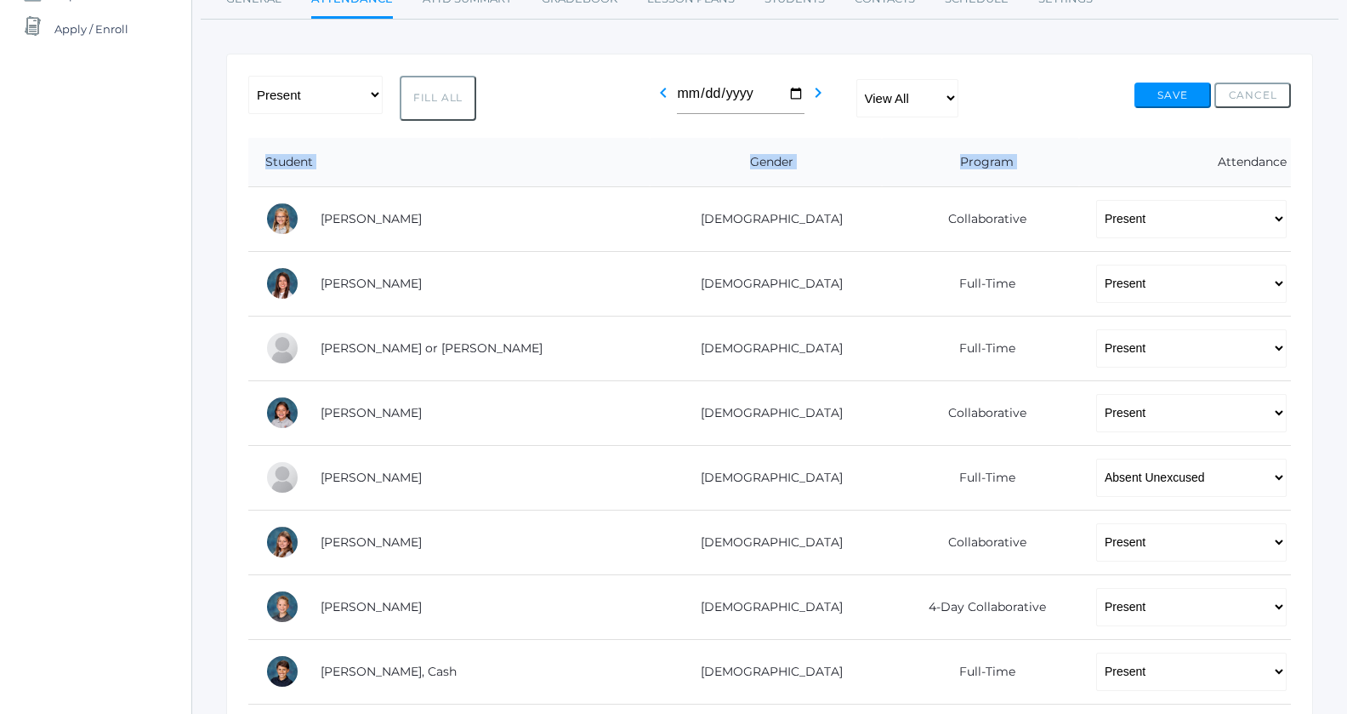
drag, startPoint x: 1328, startPoint y: 151, endPoint x: 1283, endPoint y: 104, distance: 65.0
click at [1283, 104] on div "Go to Classrooms Language Arts 5 - [PERSON_NAME] 05ART - Art 5 [PERSON_NAME] 05…" at bounding box center [769, 697] width 1155 height 1710
click at [1158, 84] on button "Save" at bounding box center [1173, 96] width 77 height 26
